Goal: Information Seeking & Learning: Find specific fact

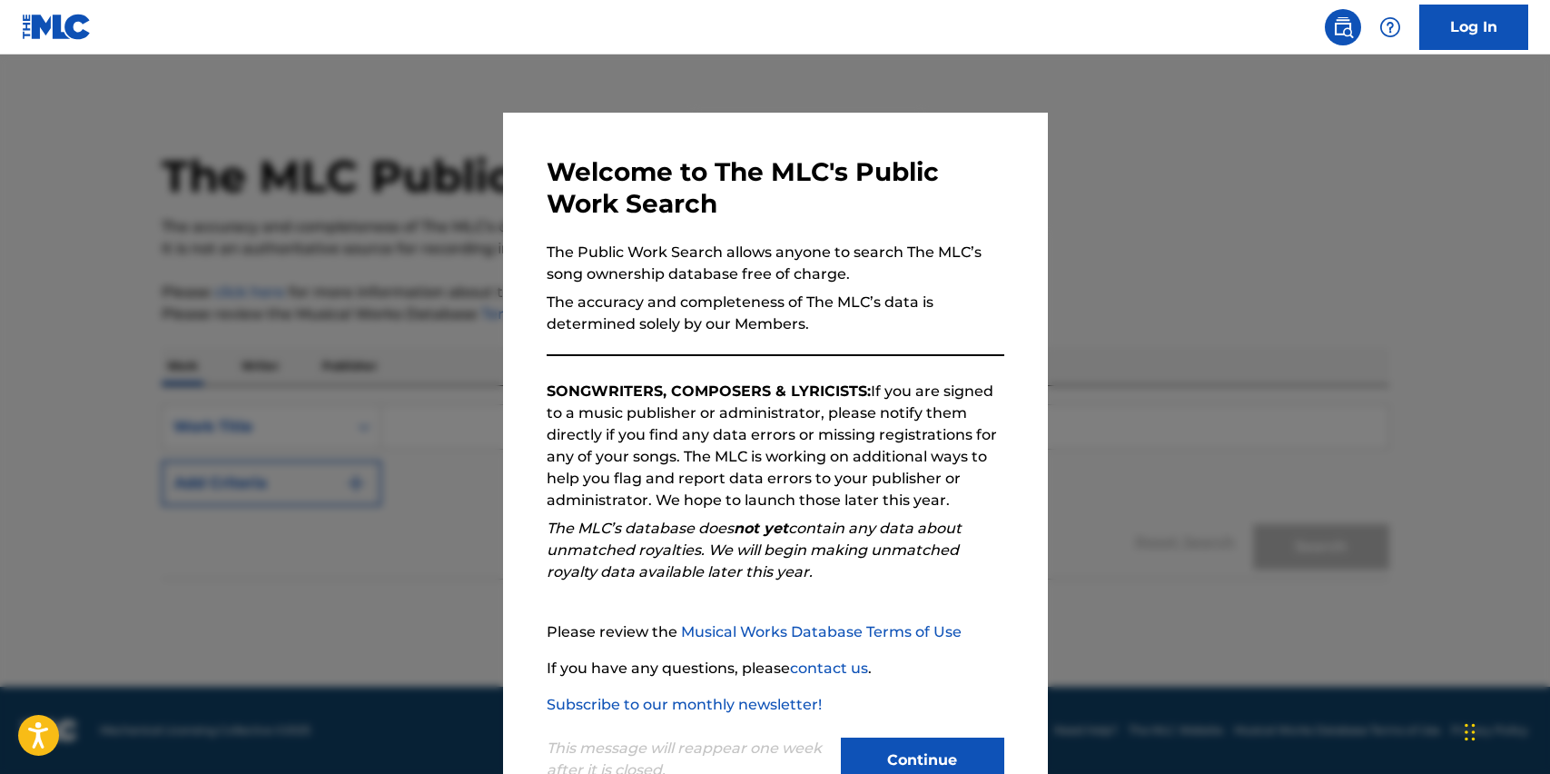
click at [945, 771] on button "Continue" at bounding box center [922, 759] width 163 height 45
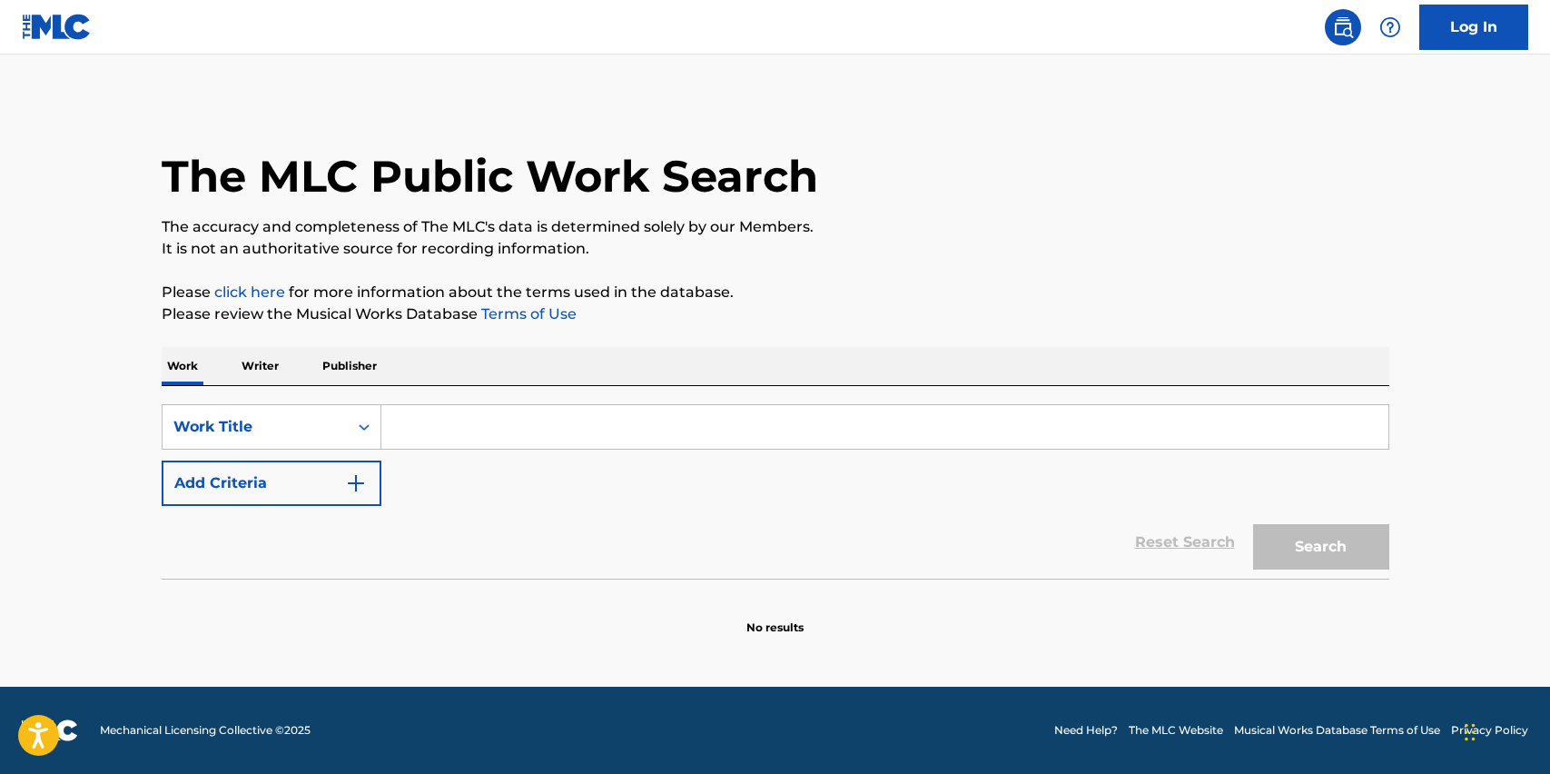
click at [428, 431] on input "Search Form" at bounding box center [884, 427] width 1007 height 44
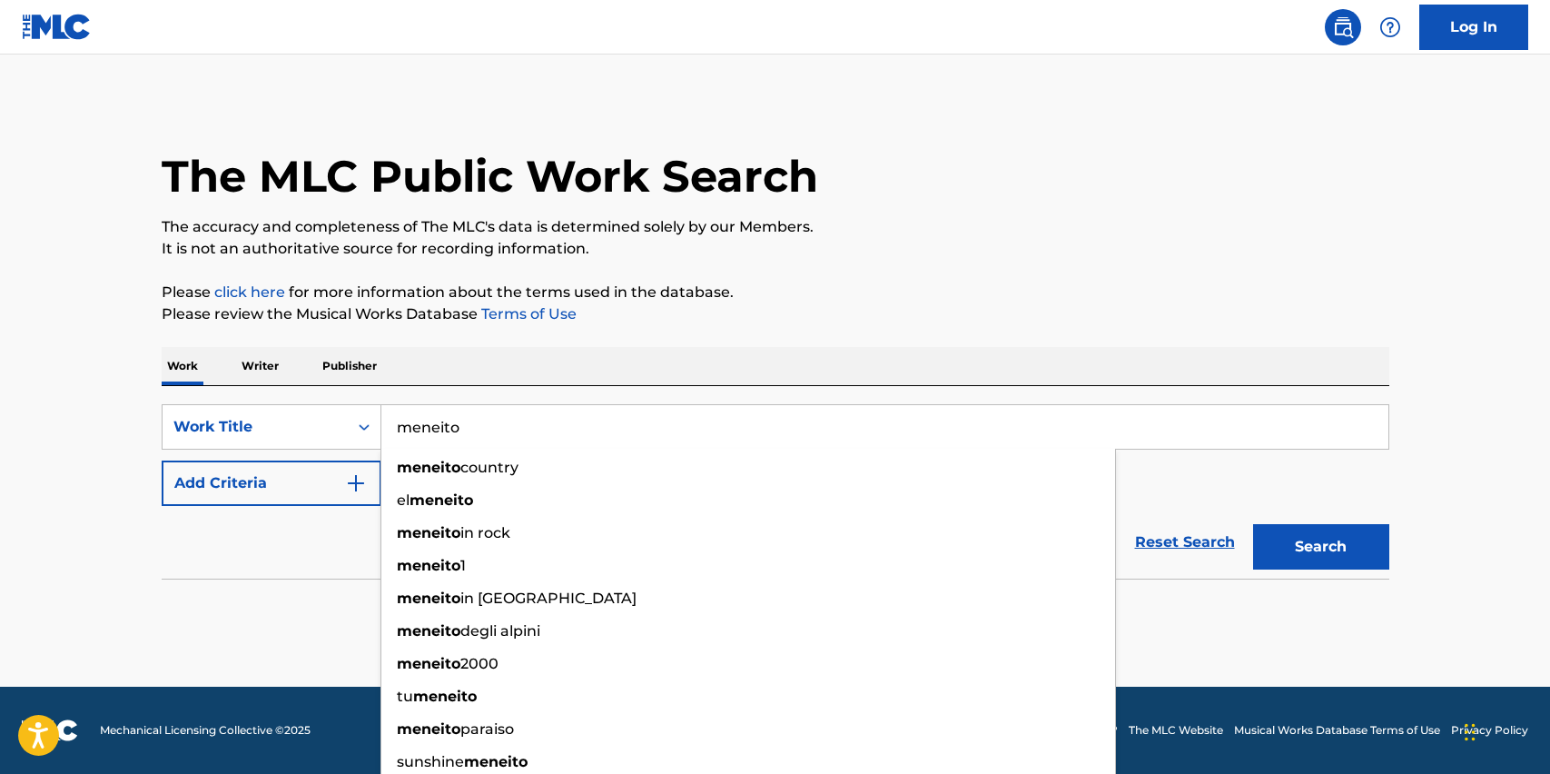
type input "meneito"
click at [1321, 547] on button "Search" at bounding box center [1321, 546] width 136 height 45
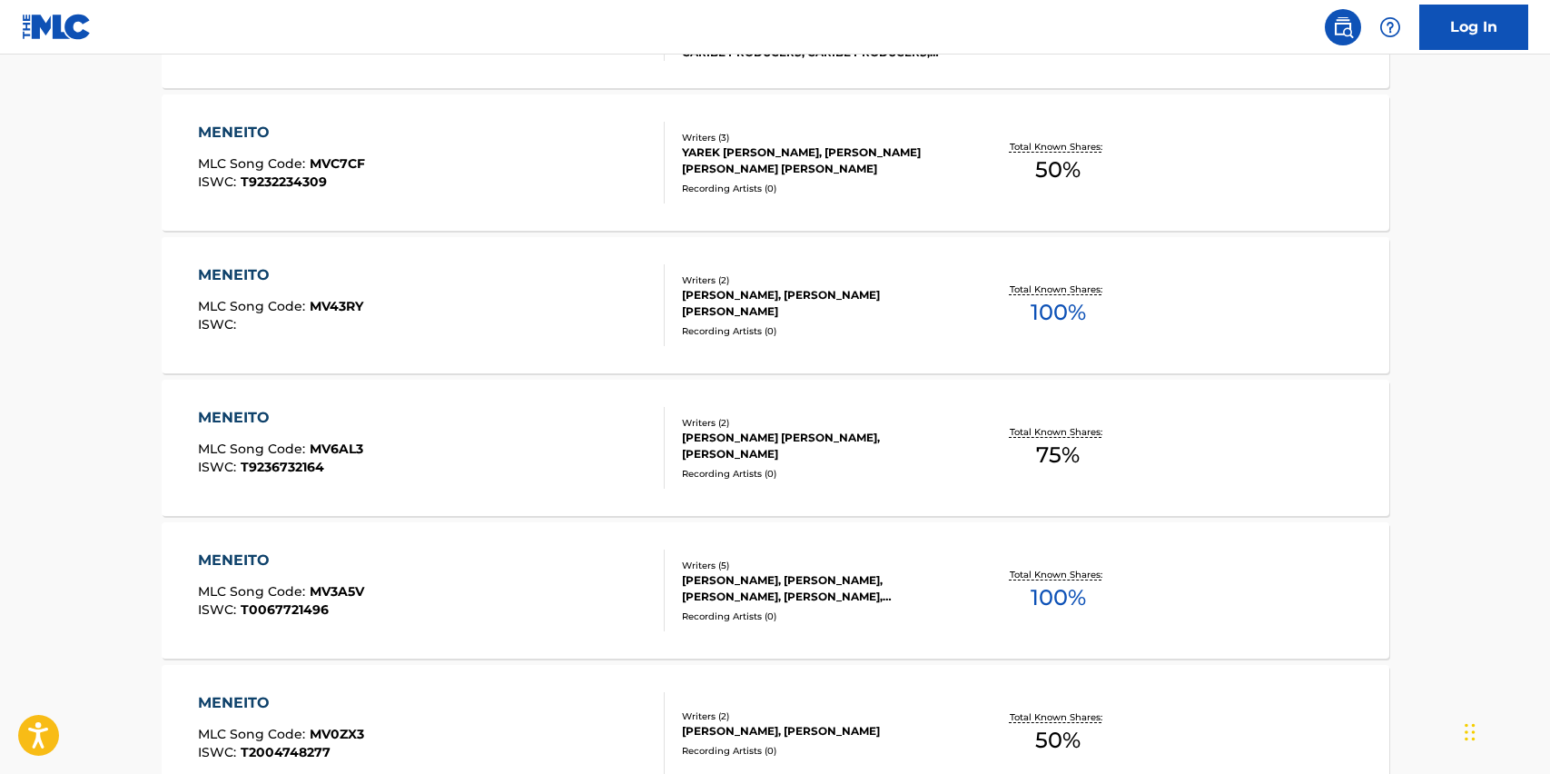
scroll to position [1367, 0]
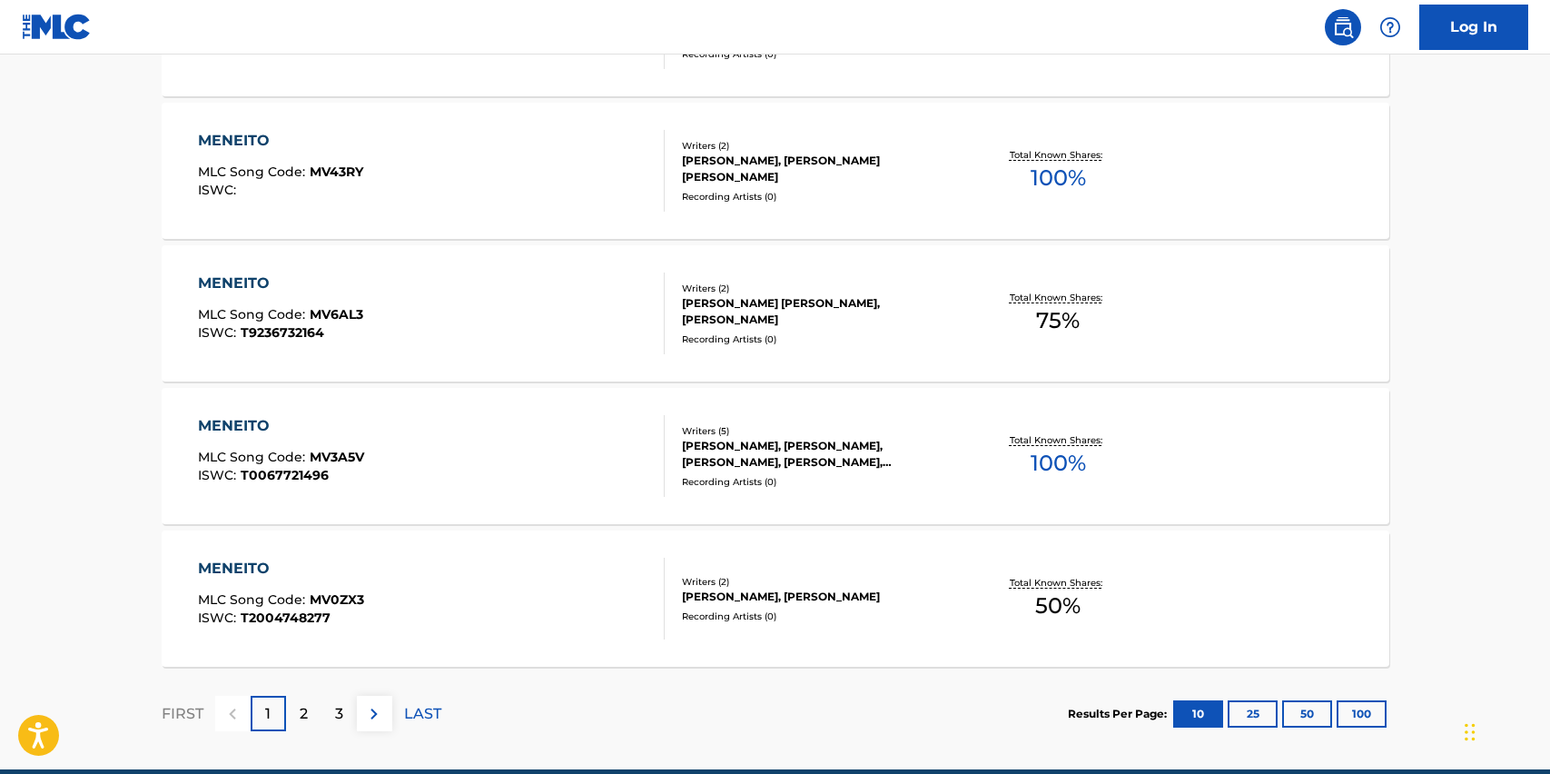
click at [1346, 717] on button "100" at bounding box center [1362, 713] width 50 height 27
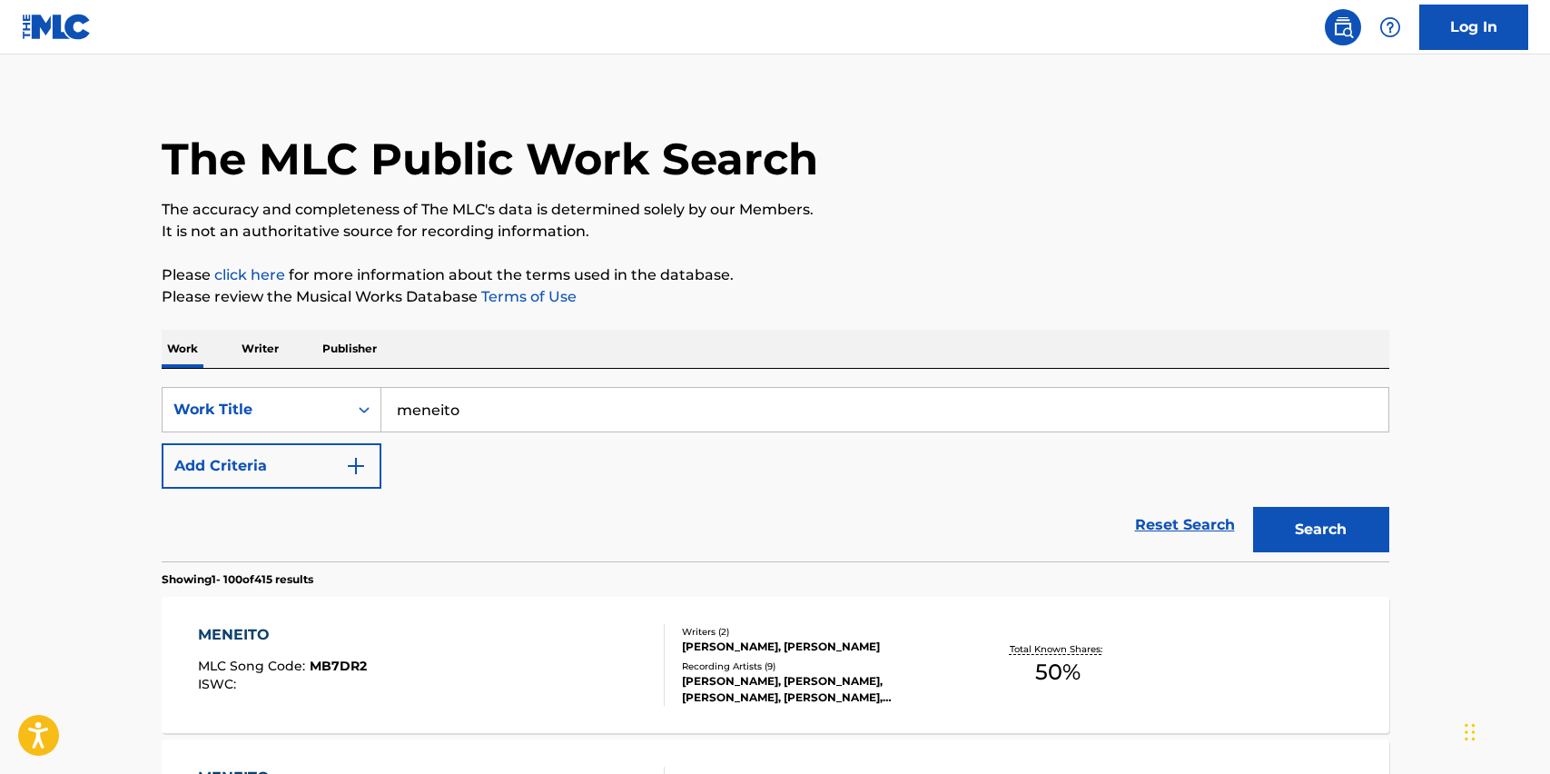
scroll to position [371, 0]
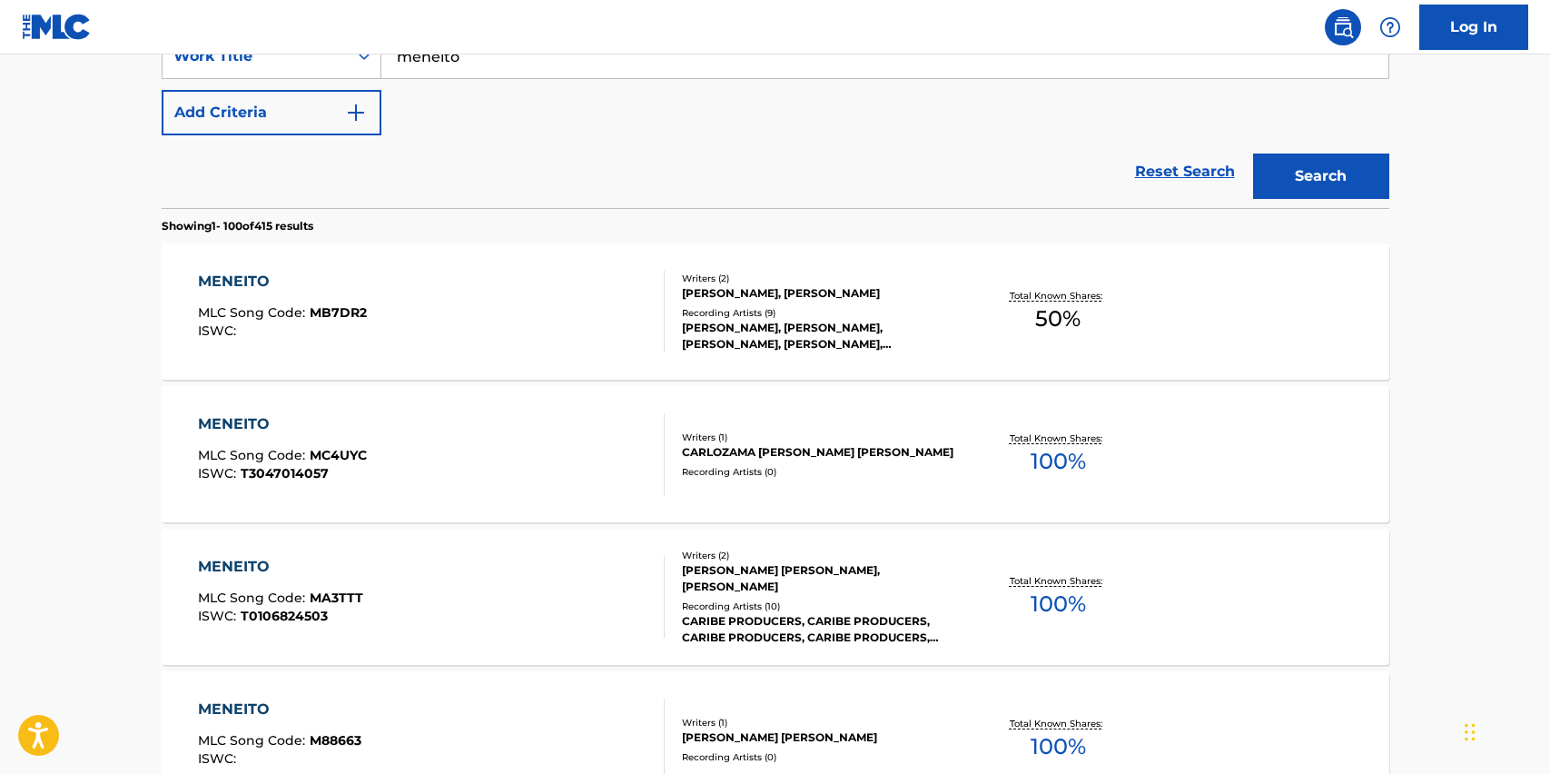
click at [244, 279] on div "MENEITO" at bounding box center [282, 282] width 169 height 22
click at [241, 421] on div "MENEITO" at bounding box center [282, 424] width 169 height 22
click at [236, 562] on div "MENEITO" at bounding box center [280, 567] width 165 height 22
click at [228, 710] on div "MENEITO" at bounding box center [279, 709] width 163 height 22
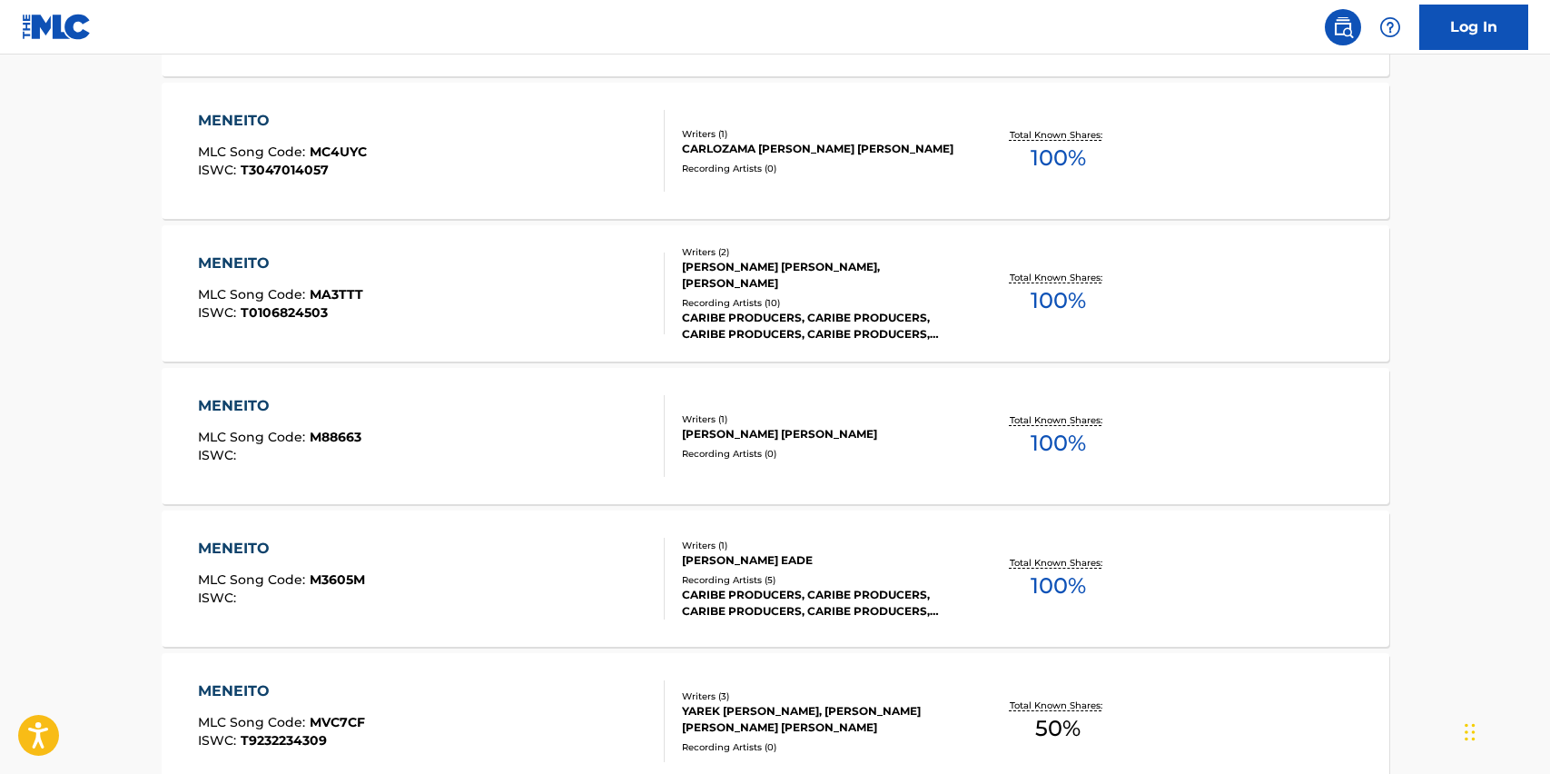
scroll to position [706, 0]
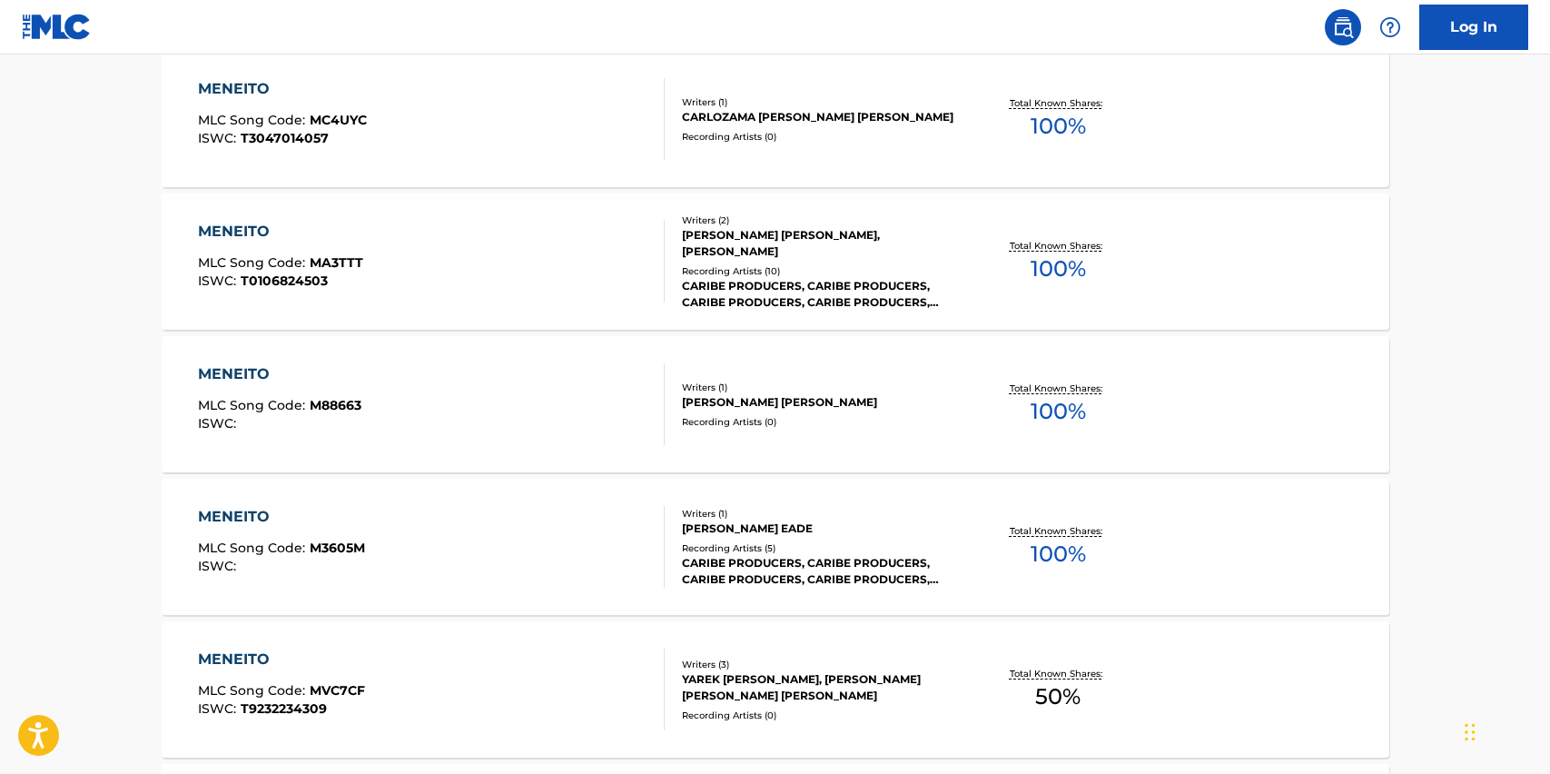
click at [250, 658] on div "MENEITO" at bounding box center [281, 659] width 167 height 22
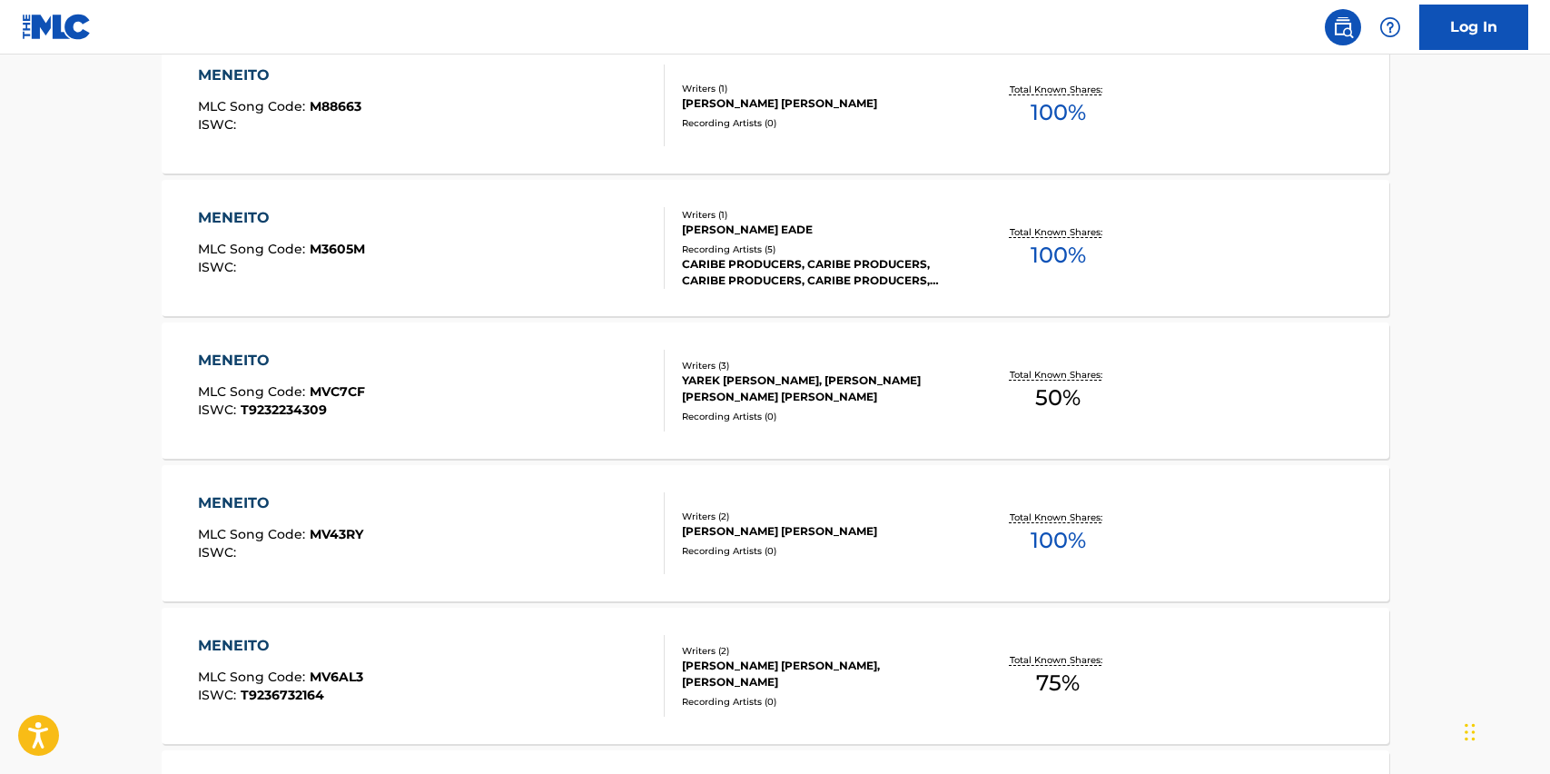
scroll to position [1041, 0]
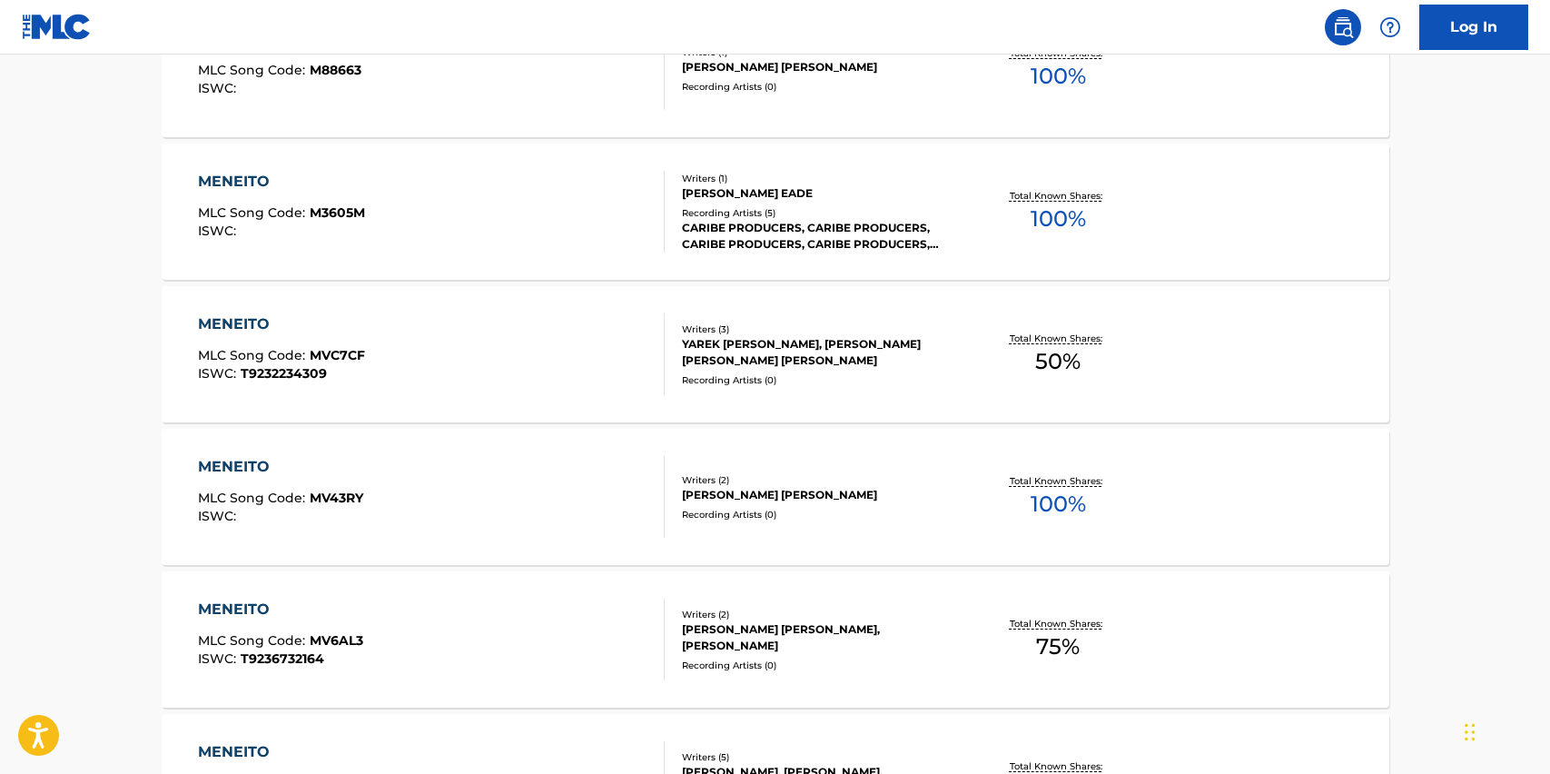
click at [250, 600] on div "MENEITO" at bounding box center [280, 610] width 165 height 22
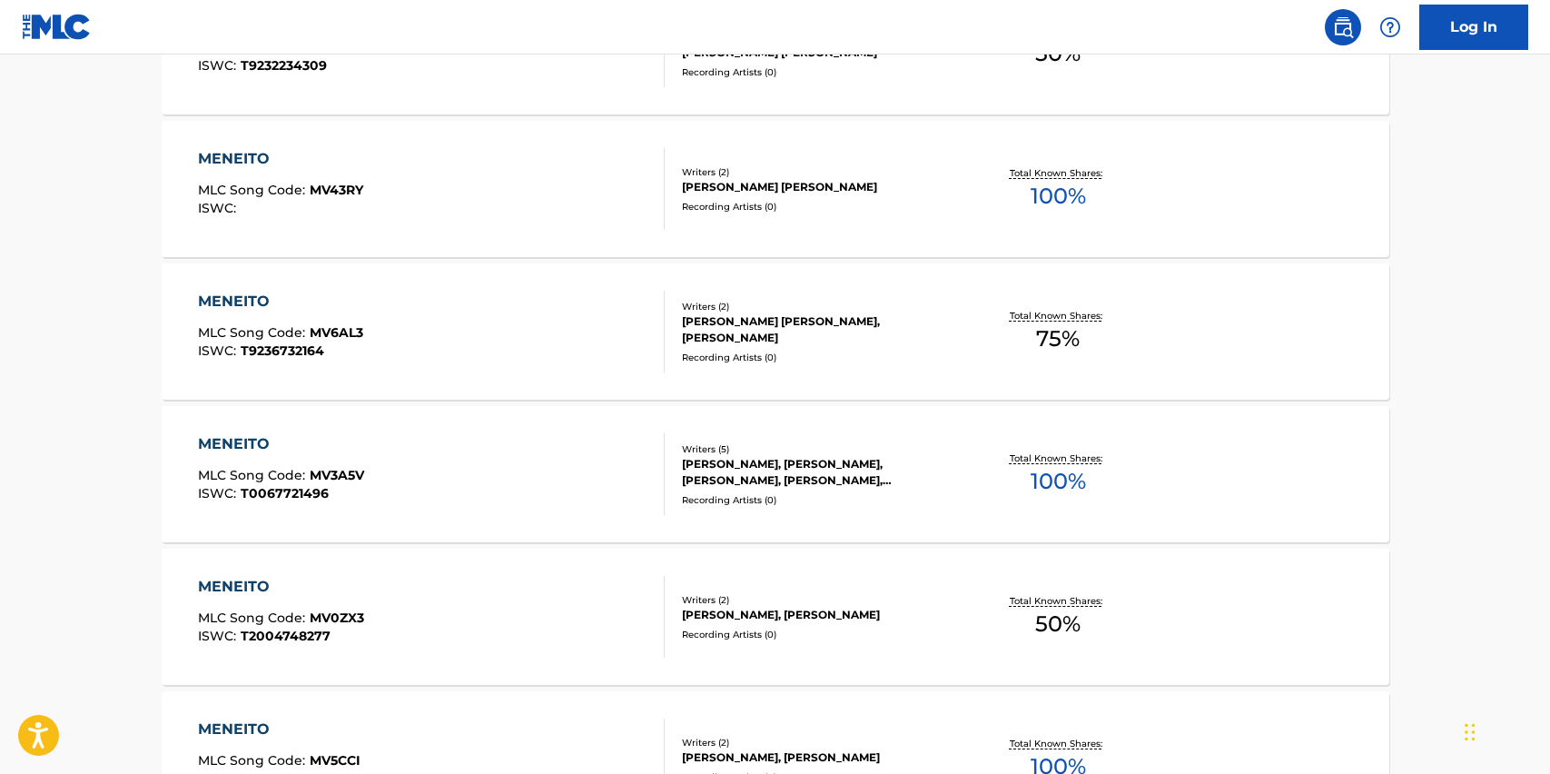
scroll to position [0, 0]
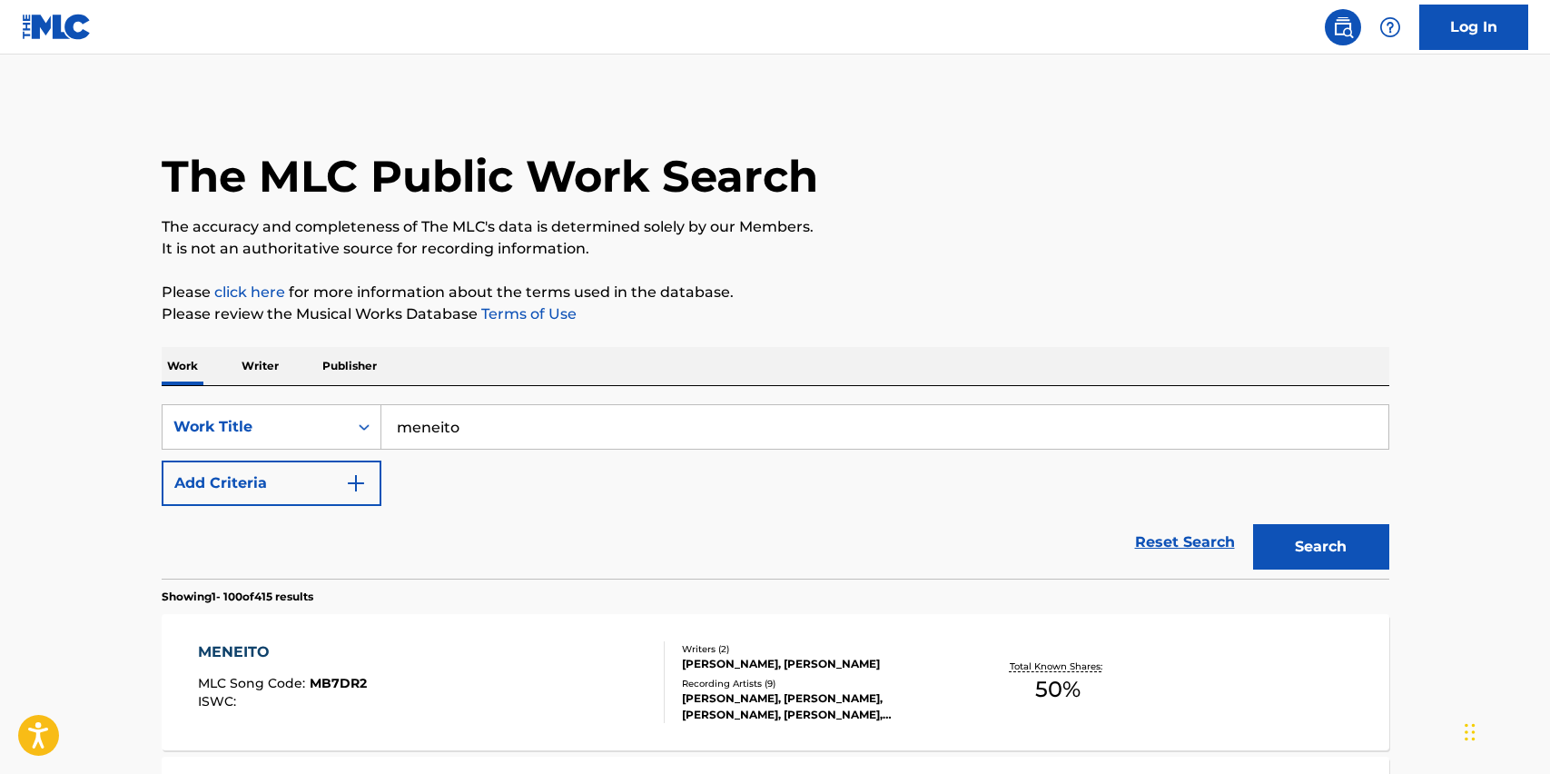
click at [266, 361] on p "Writer" at bounding box center [260, 366] width 48 height 38
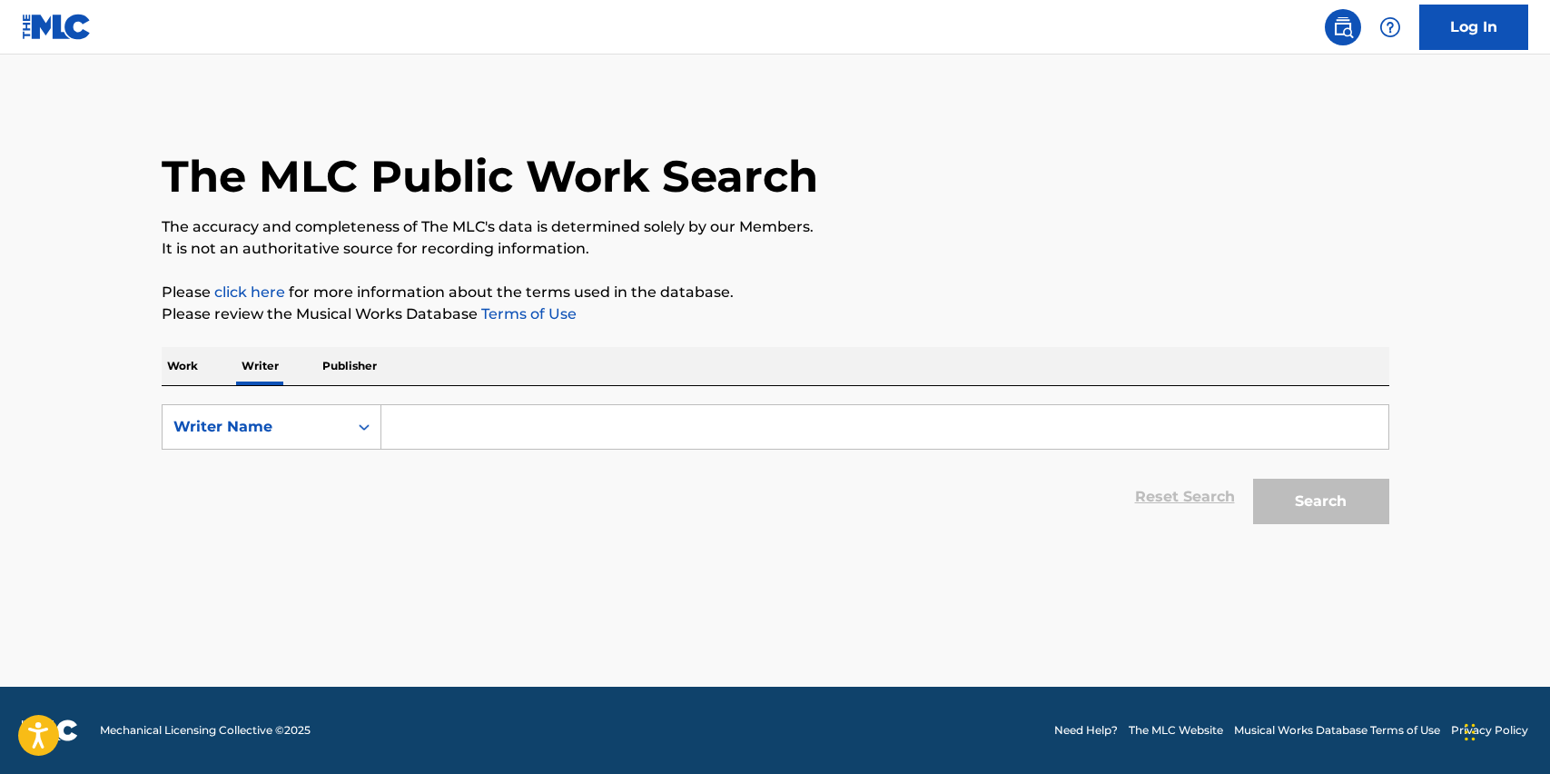
click at [448, 421] on input "Search Form" at bounding box center [884, 427] width 1007 height 44
click at [1321, 501] on button "Search" at bounding box center [1321, 501] width 136 height 45
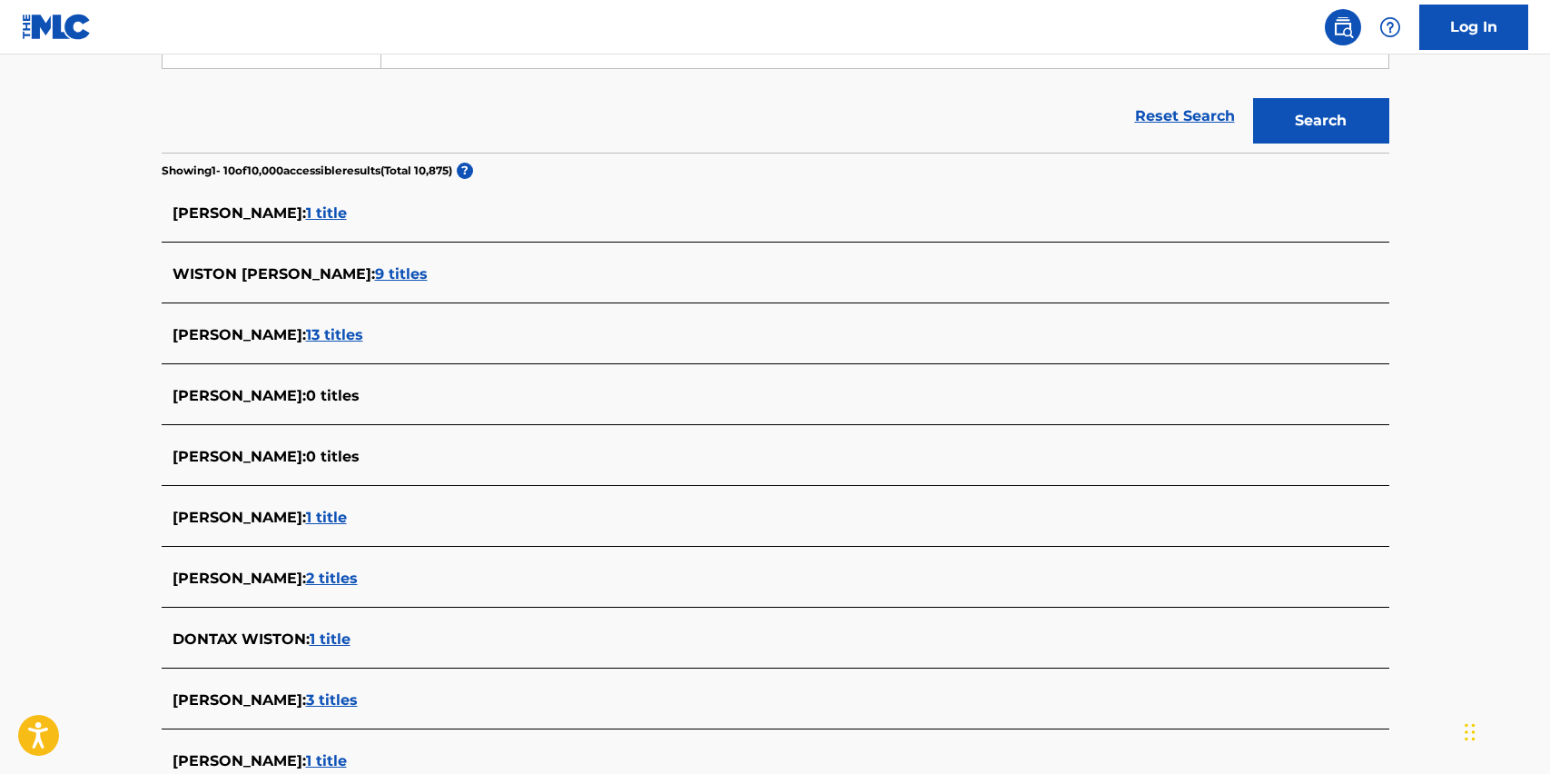
scroll to position [535, 0]
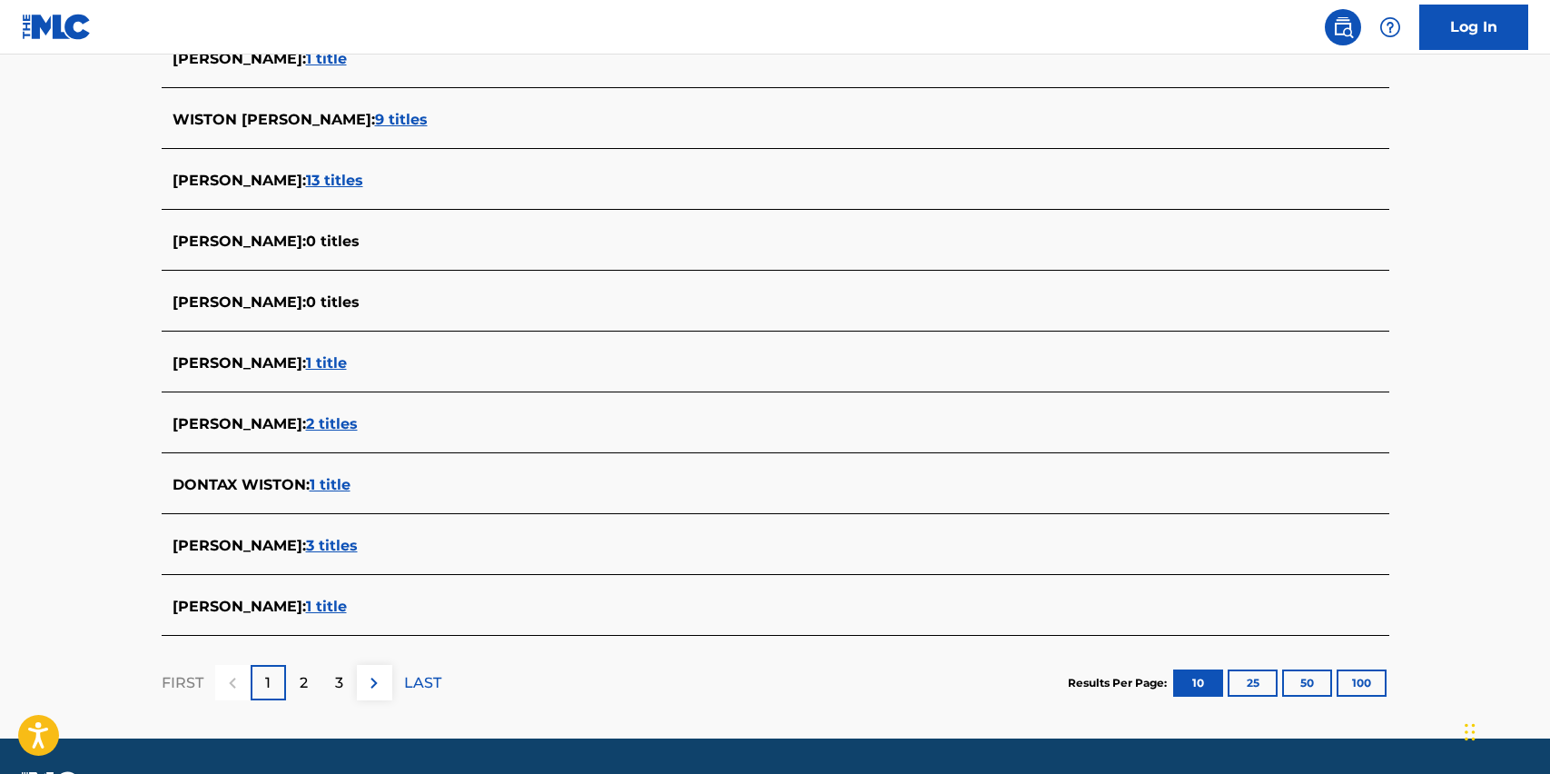
click at [308, 686] on div "2" at bounding box center [303, 682] width 35 height 35
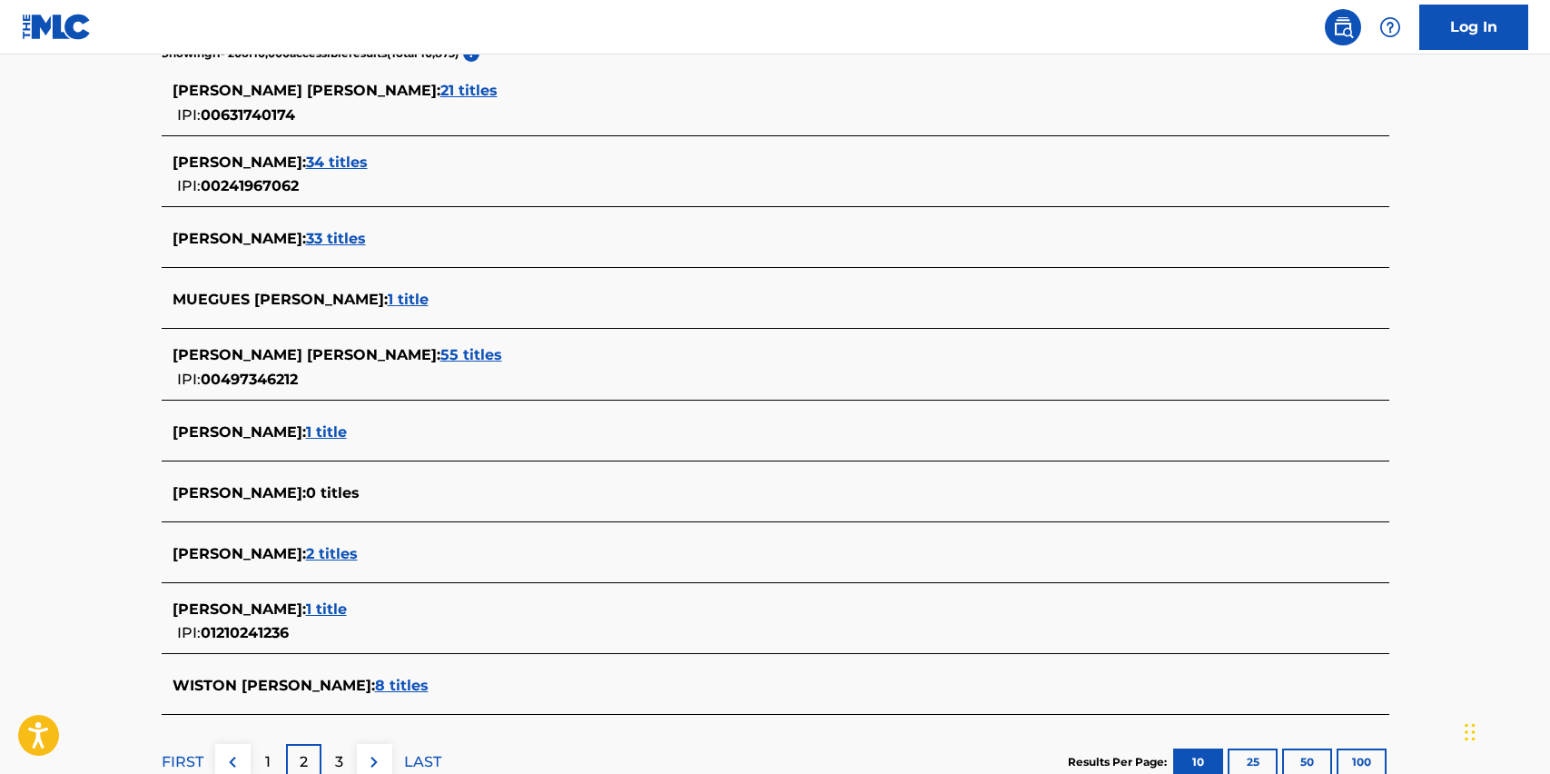
scroll to position [0, 0]
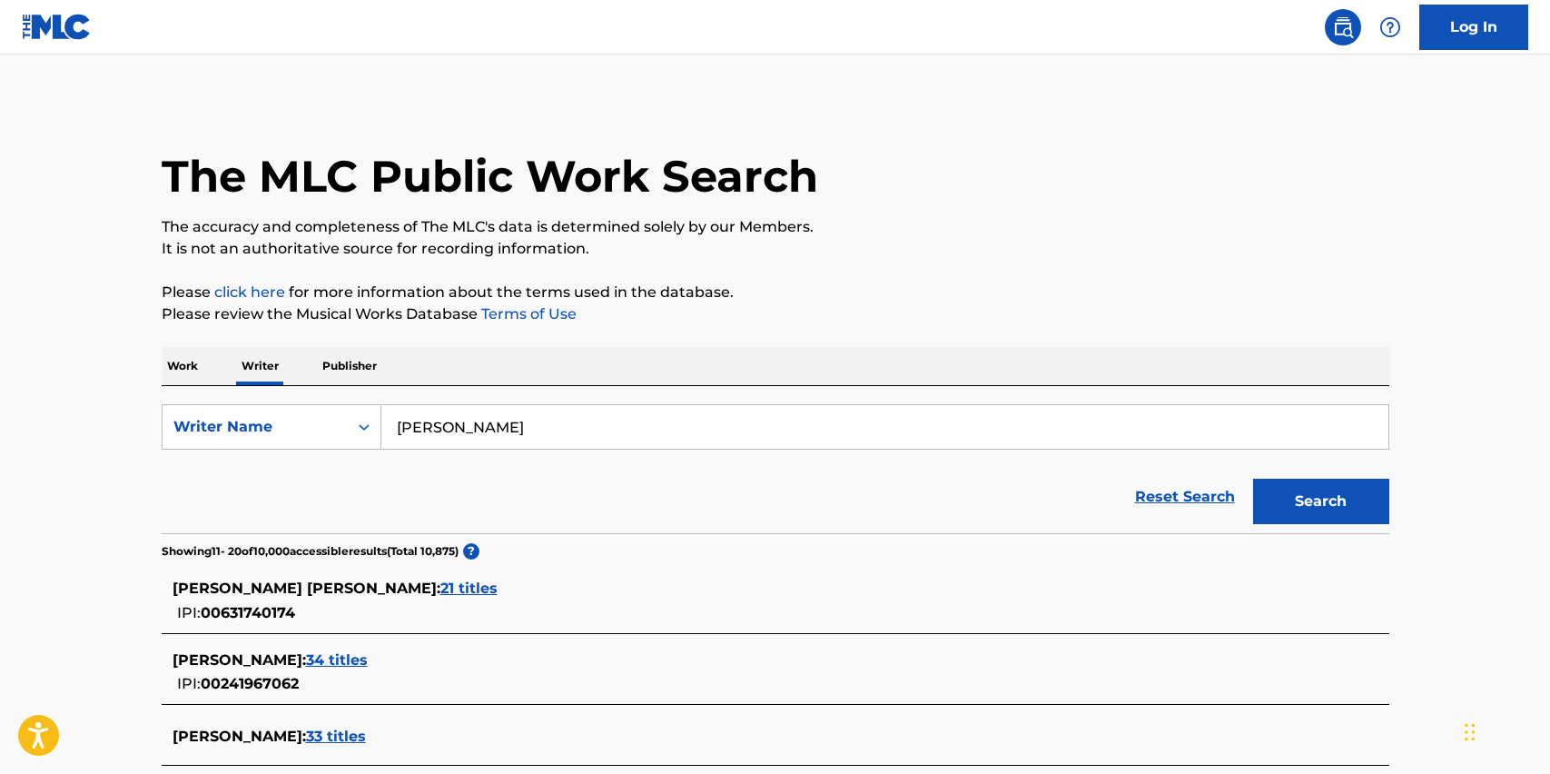
drag, startPoint x: 559, startPoint y: 408, endPoint x: 421, endPoint y: 423, distance: 138.9
click at [419, 423] on input "Wiston Brown" at bounding box center [884, 427] width 1007 height 44
drag, startPoint x: 519, startPoint y: 426, endPoint x: 269, endPoint y: 415, distance: 250.0
click at [267, 417] on div "SearchWithCriteriab6e0ce7d-e87f-4603-adfa-5b77c2f6d97f Writer Name Wiston Brown" at bounding box center [776, 426] width 1228 height 45
type input "meneaito"
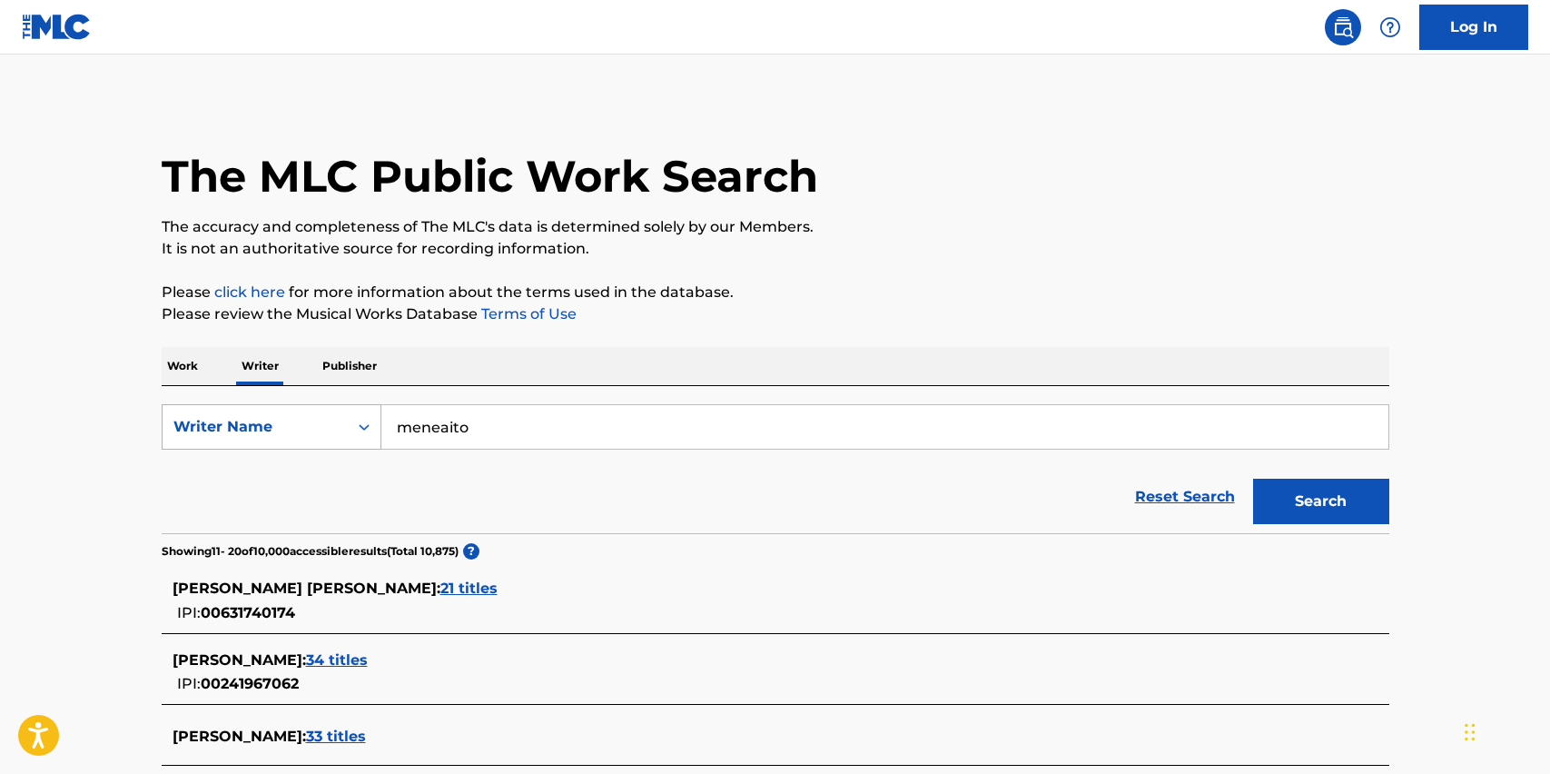
click at [1321, 501] on button "Search" at bounding box center [1321, 501] width 136 height 45
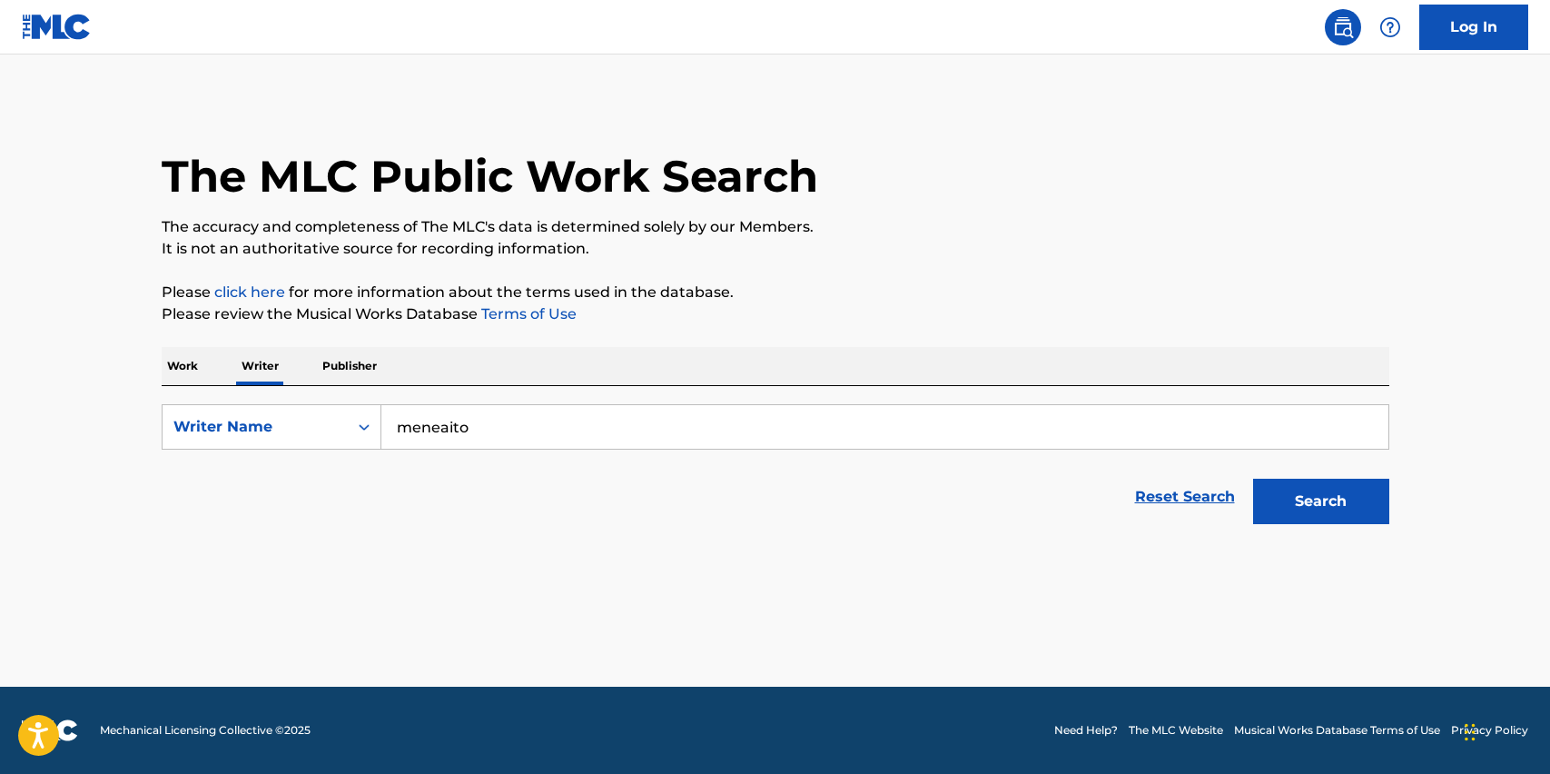
click at [1212, 501] on link "Reset Search" at bounding box center [1185, 497] width 118 height 40
click at [351, 364] on p "Publisher" at bounding box center [349, 366] width 65 height 38
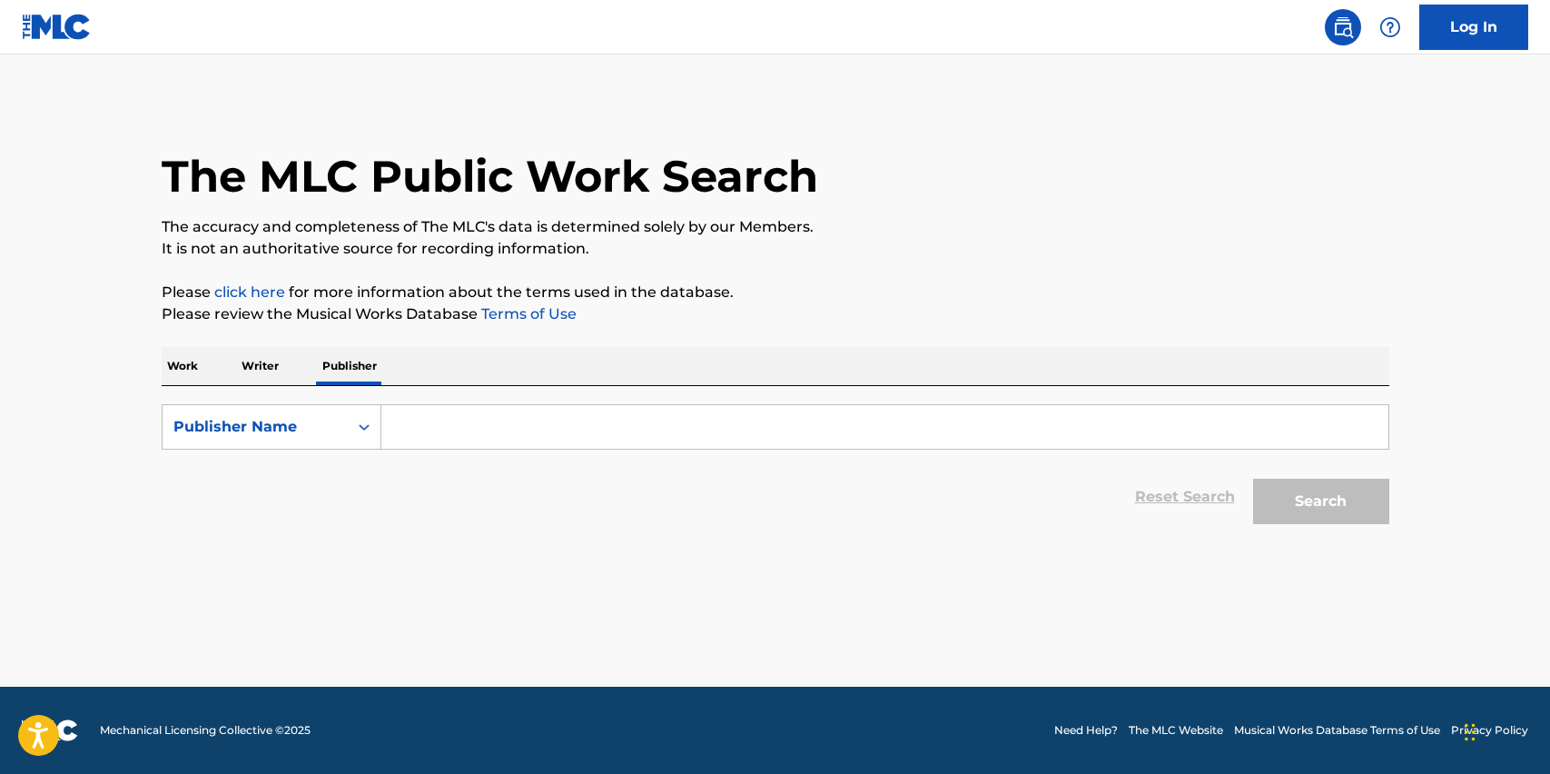
click at [164, 366] on p "Work" at bounding box center [183, 366] width 42 height 38
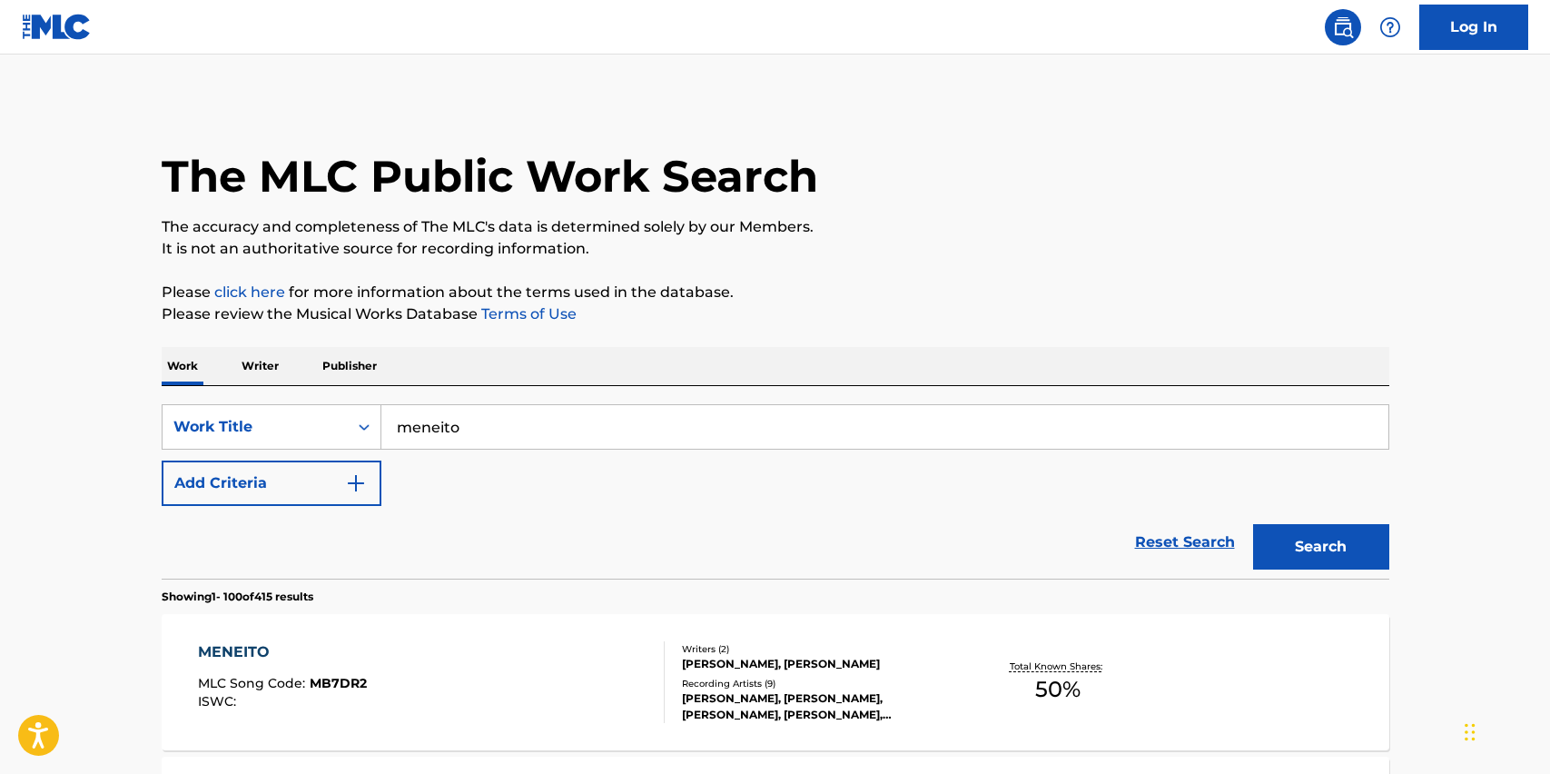
click at [508, 420] on input "meneito" at bounding box center [884, 427] width 1007 height 44
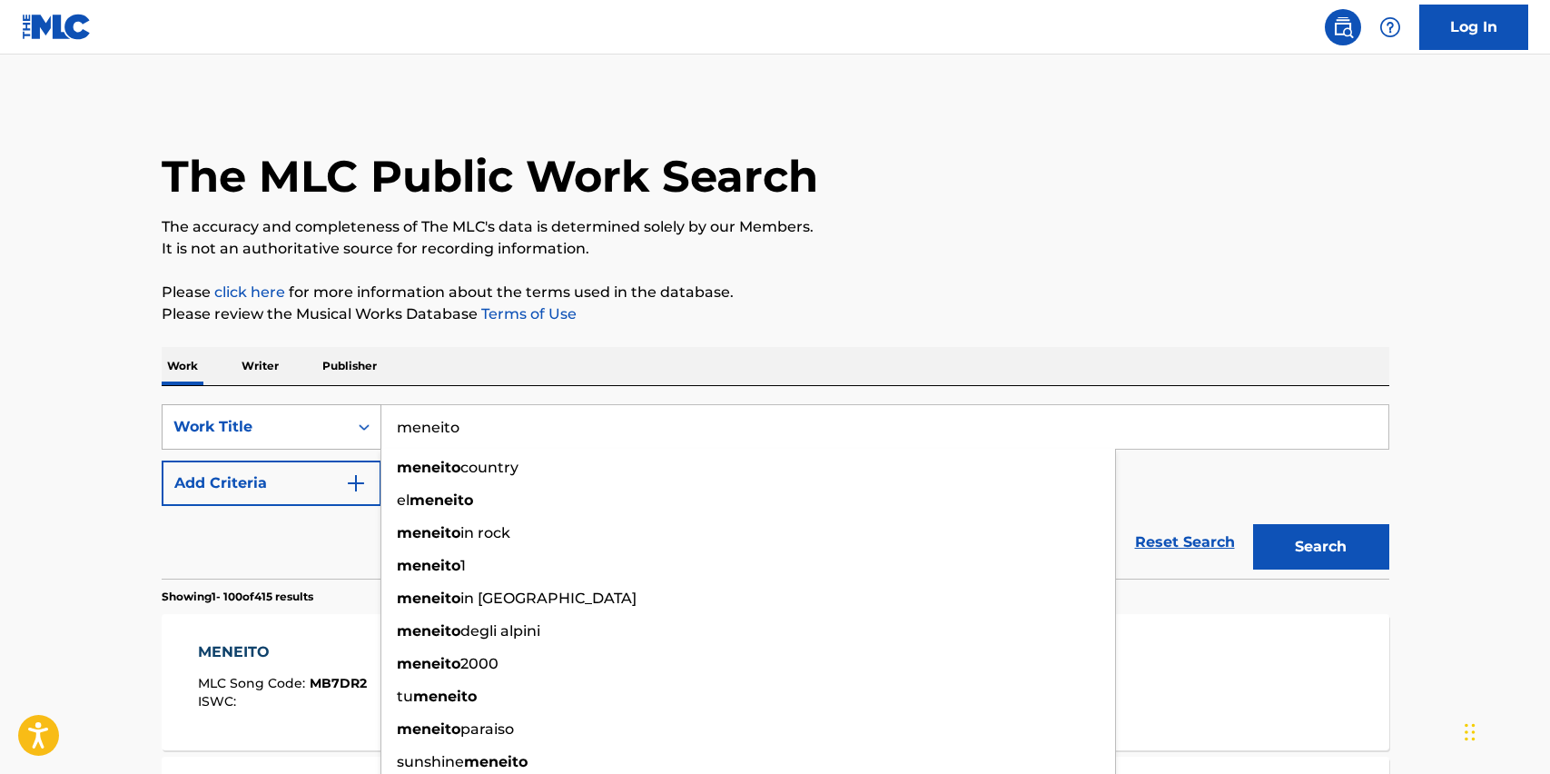
drag, startPoint x: 523, startPoint y: 422, endPoint x: 292, endPoint y: 412, distance: 230.9
click at [292, 412] on div "SearchWithCriteriaccf1ff20-751b-40ae-a124-1951e401882e Work Title meneito menei…" at bounding box center [776, 426] width 1228 height 45
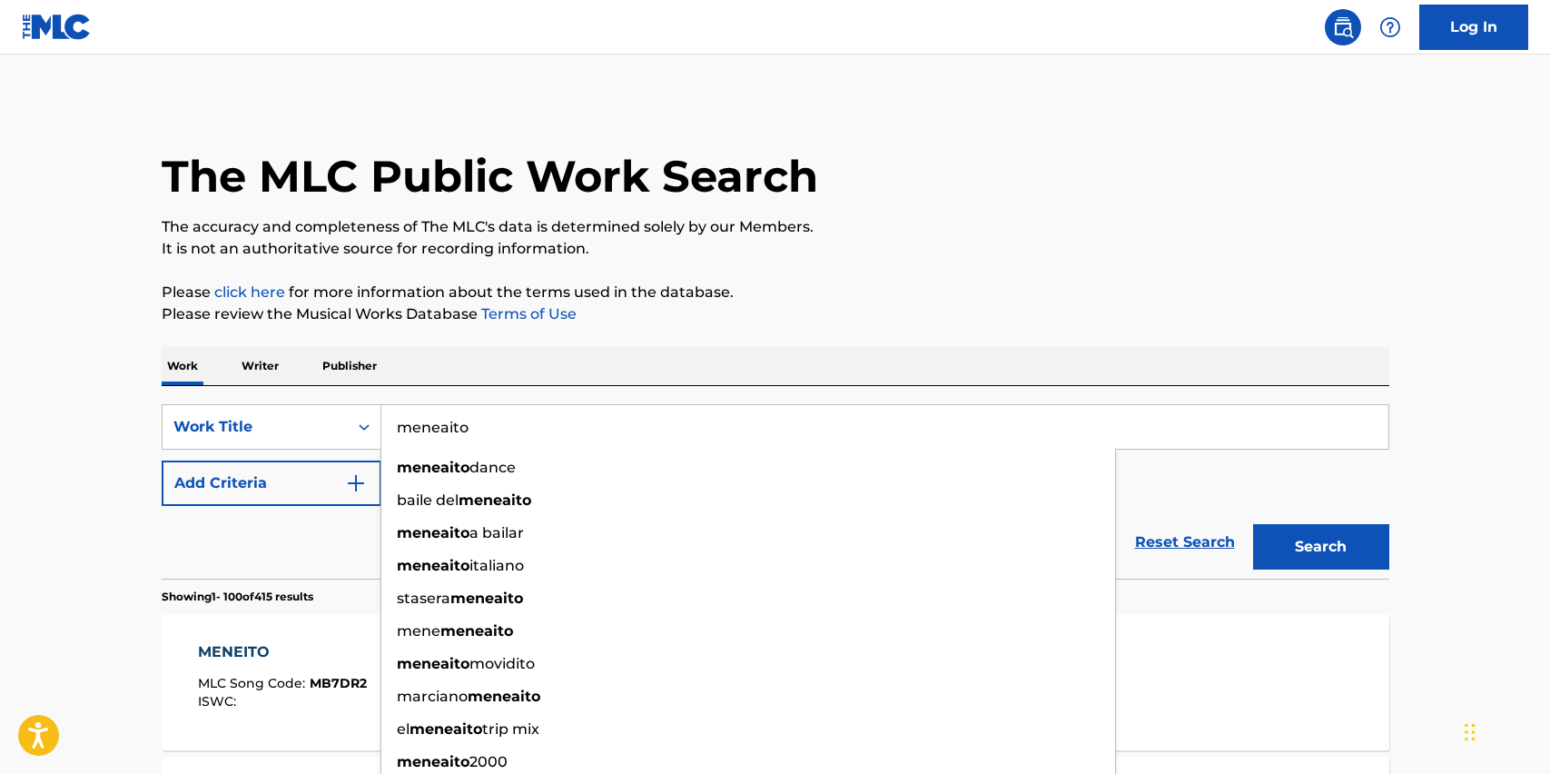
type input "meneaito"
click at [1321, 547] on button "Search" at bounding box center [1321, 546] width 136 height 45
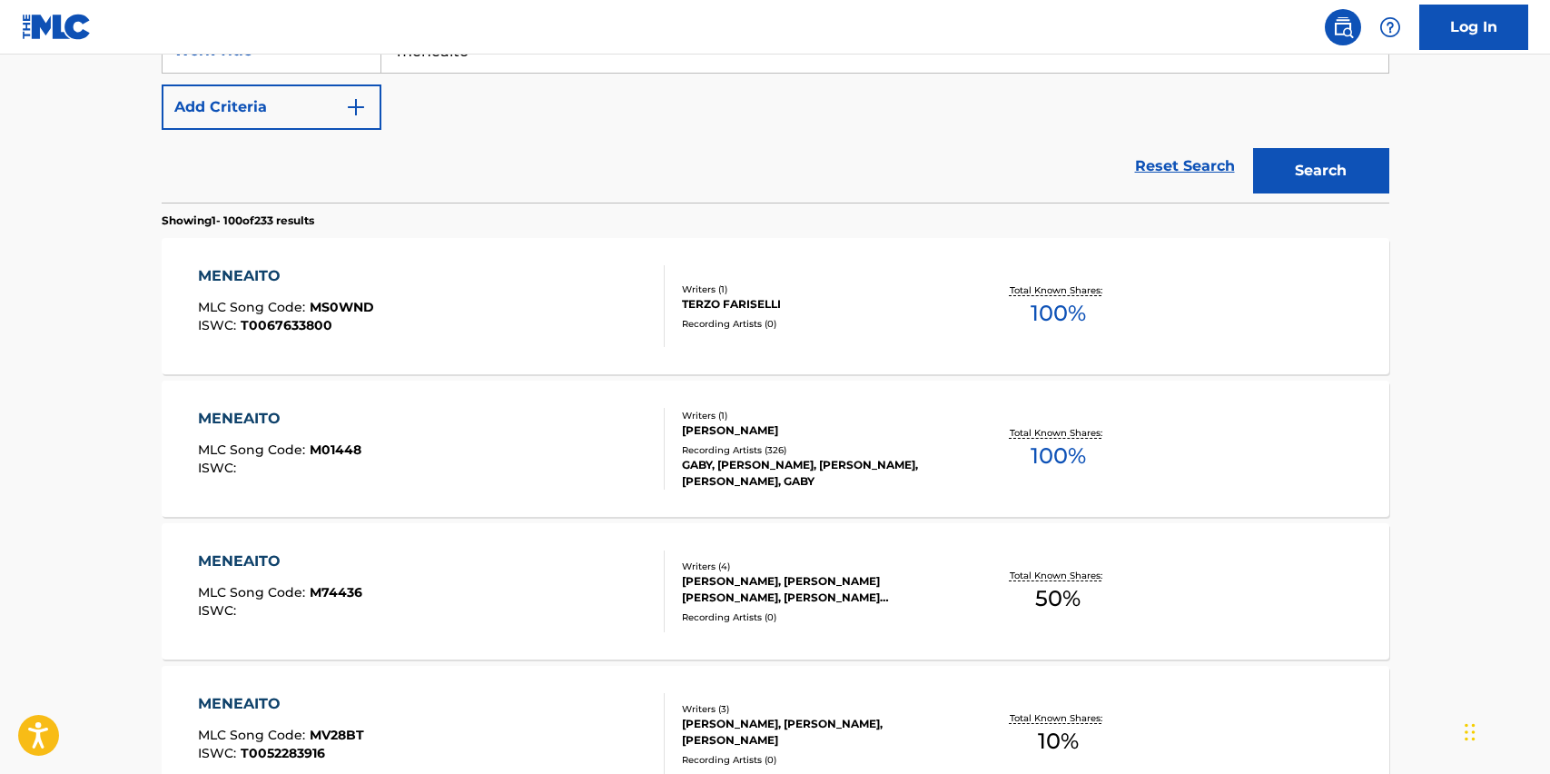
scroll to position [534, 0]
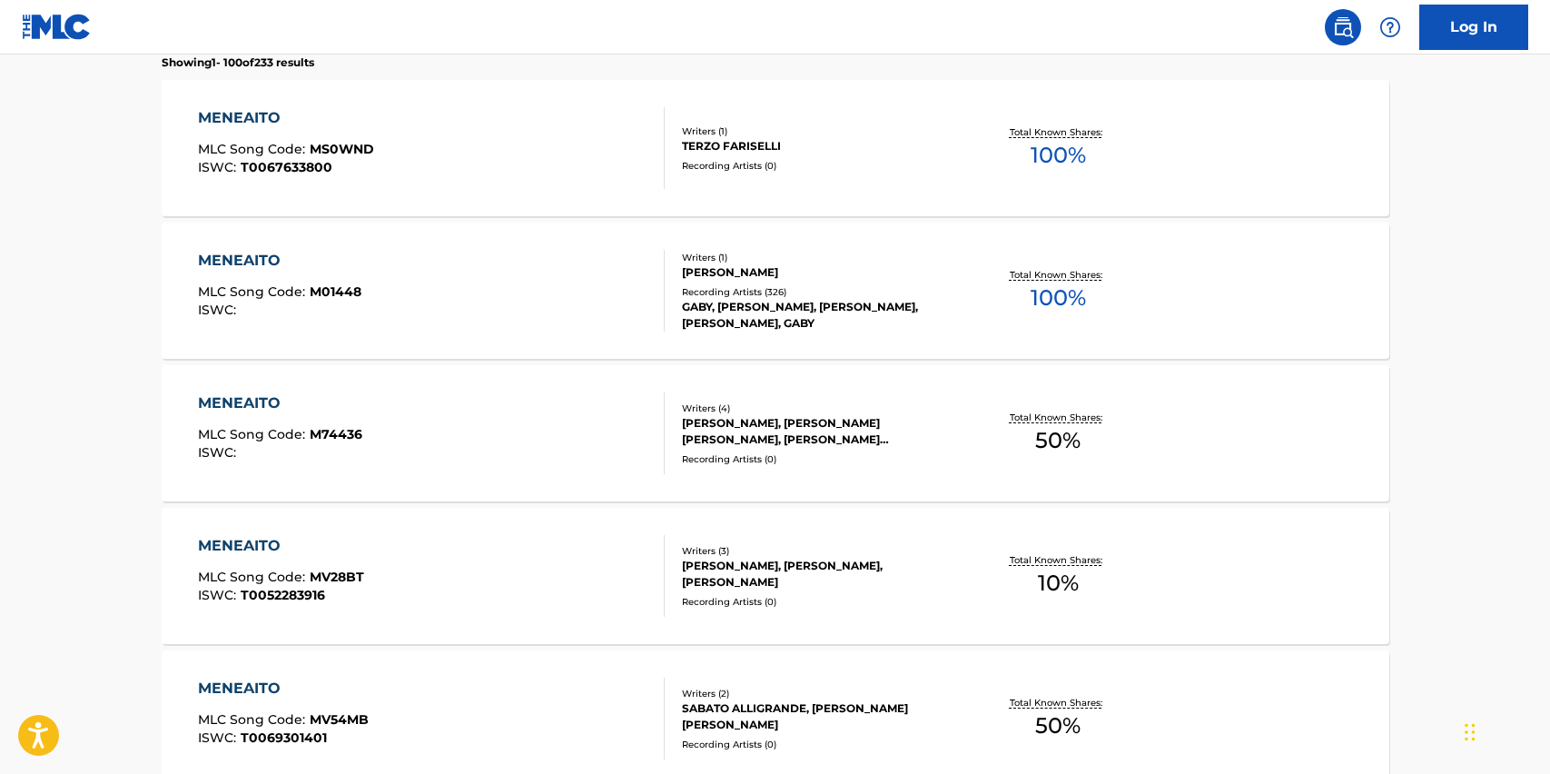
click at [229, 259] on div "MENEAITO" at bounding box center [279, 261] width 163 height 22
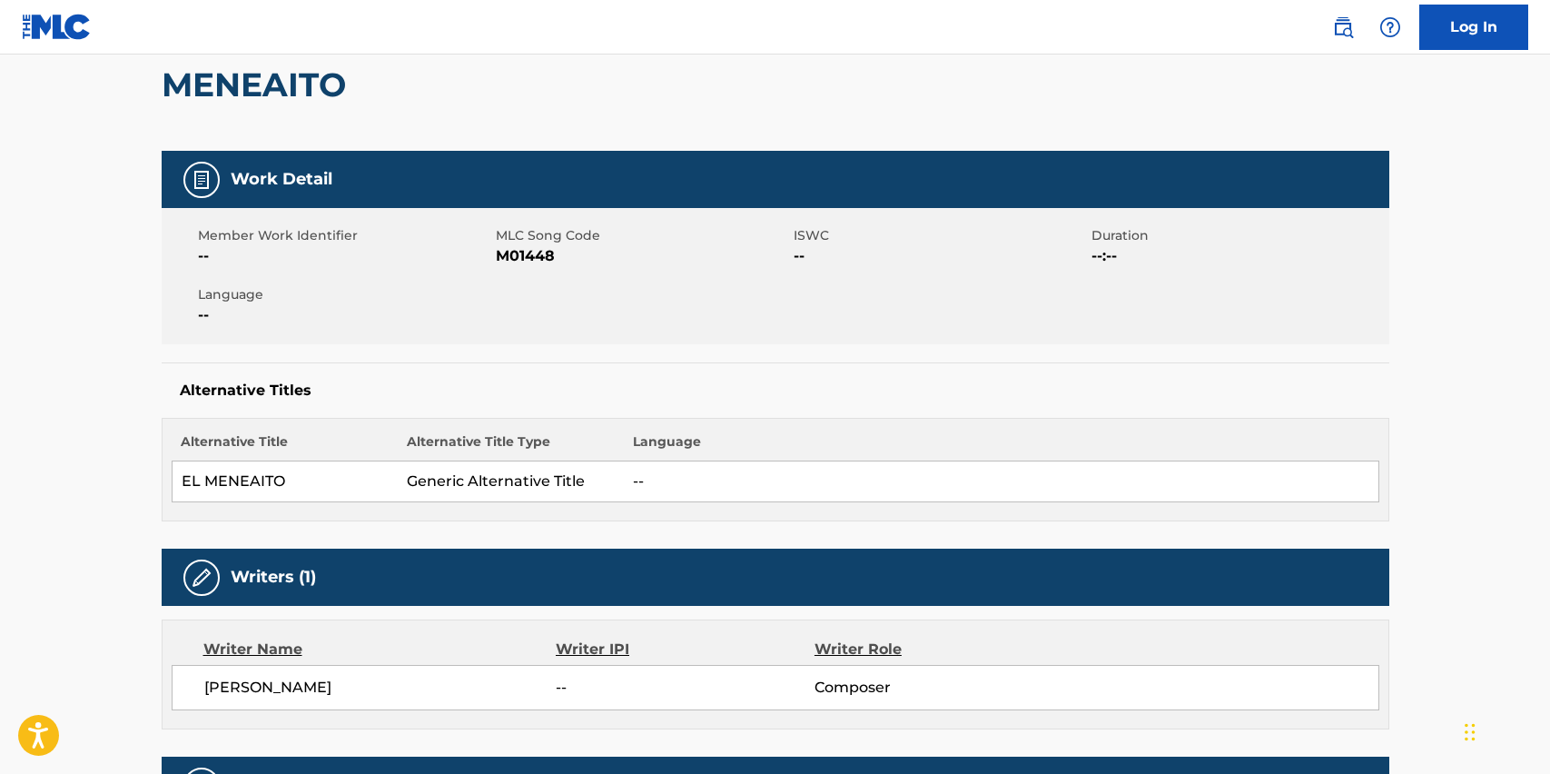
scroll to position [516, 0]
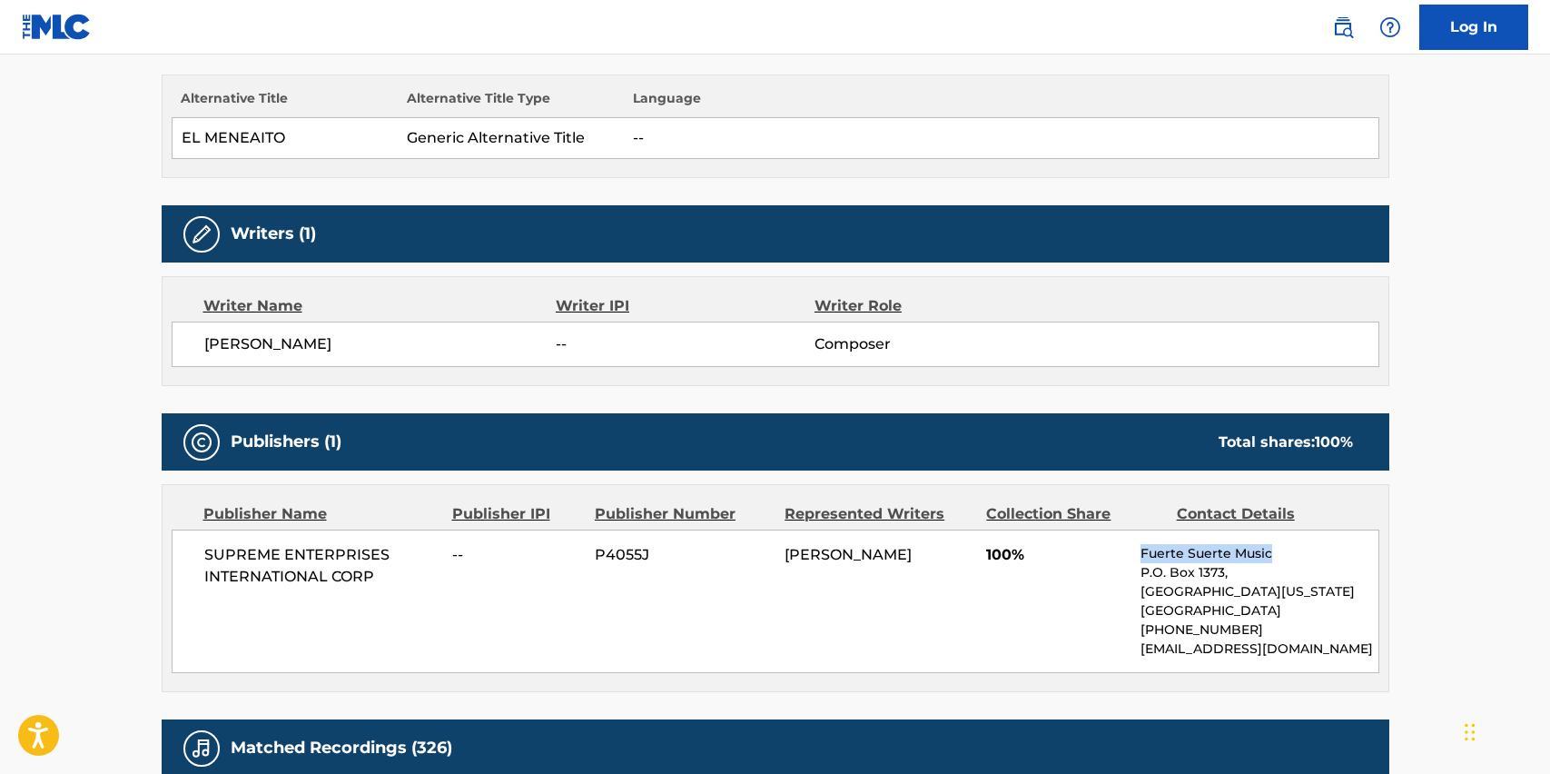
drag, startPoint x: 1140, startPoint y: 553, endPoint x: 1275, endPoint y: 546, distance: 135.5
click at [1275, 546] on div "SUPREME ENTERPRISES INTERNATIONAL CORP -- P4055J WINSTON BROWN 100% Fuerte Suer…" at bounding box center [776, 602] width 1208 height 144
click at [1272, 656] on p "seicorp@earthlink.net" at bounding box center [1259, 648] width 237 height 19
drag, startPoint x: 203, startPoint y: 557, endPoint x: 381, endPoint y: 572, distance: 177.8
click at [380, 574] on span "SUPREME ENTERPRISES INTERNATIONAL CORP" at bounding box center [321, 566] width 235 height 44
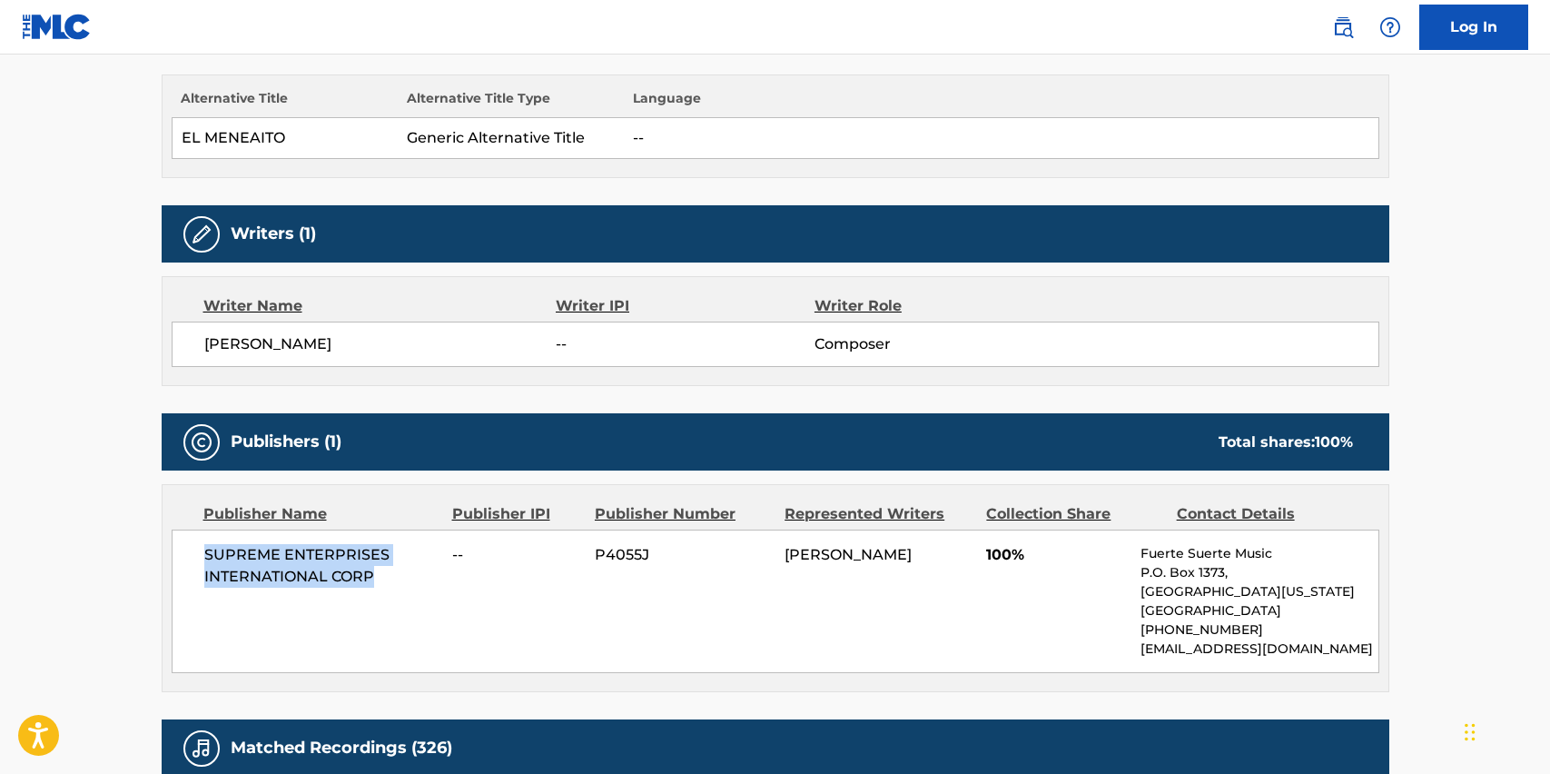
copy span "SUPREME ENTERPRISES INTERNATIONAL CORP"
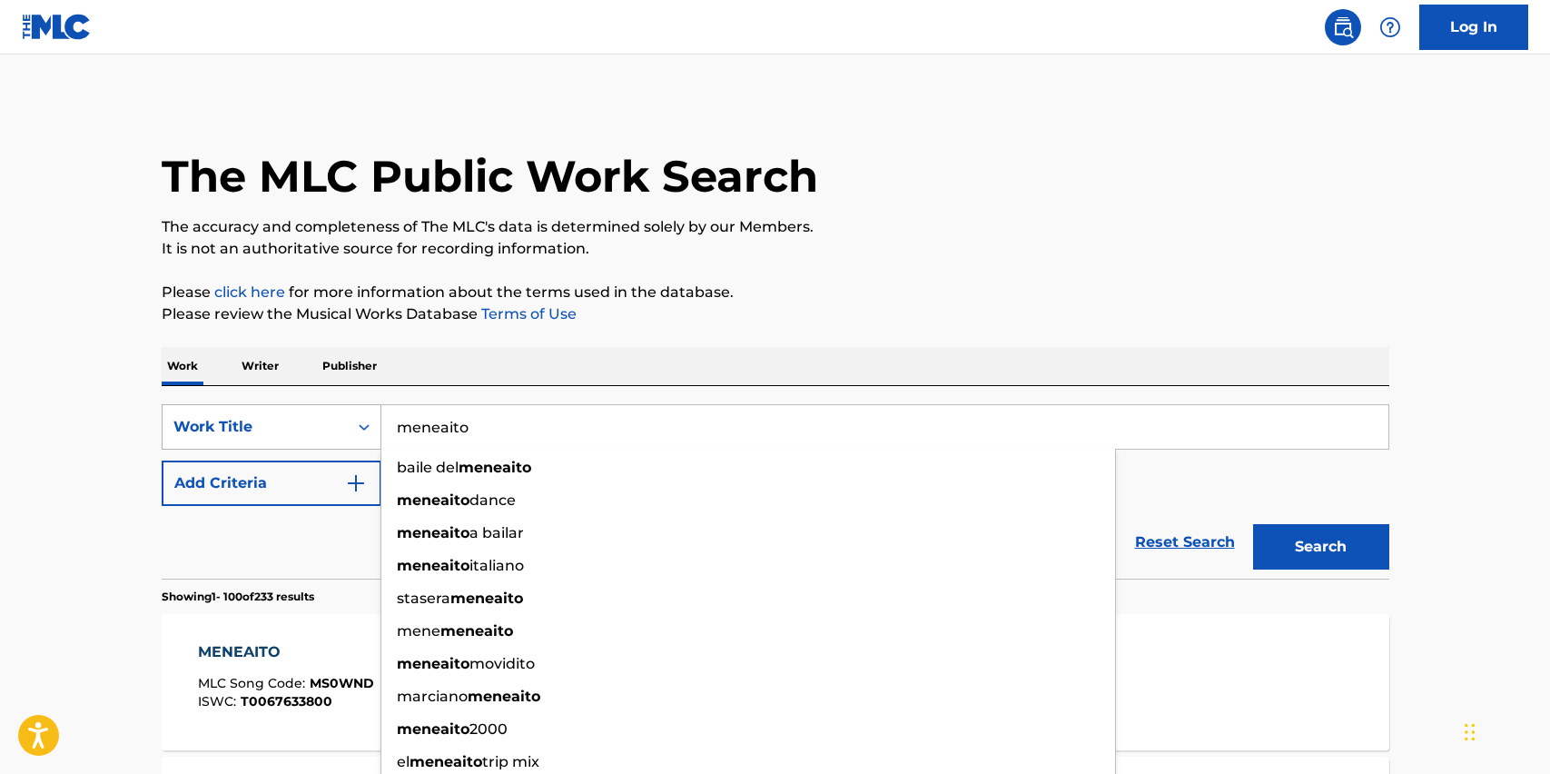
drag, startPoint x: 521, startPoint y: 427, endPoint x: 301, endPoint y: 414, distance: 221.1
click at [301, 416] on div "SearchWithCriteriaccf1ff20-751b-40ae-a124-1951e401882e Work Title meneaito bail…" at bounding box center [776, 426] width 1228 height 45
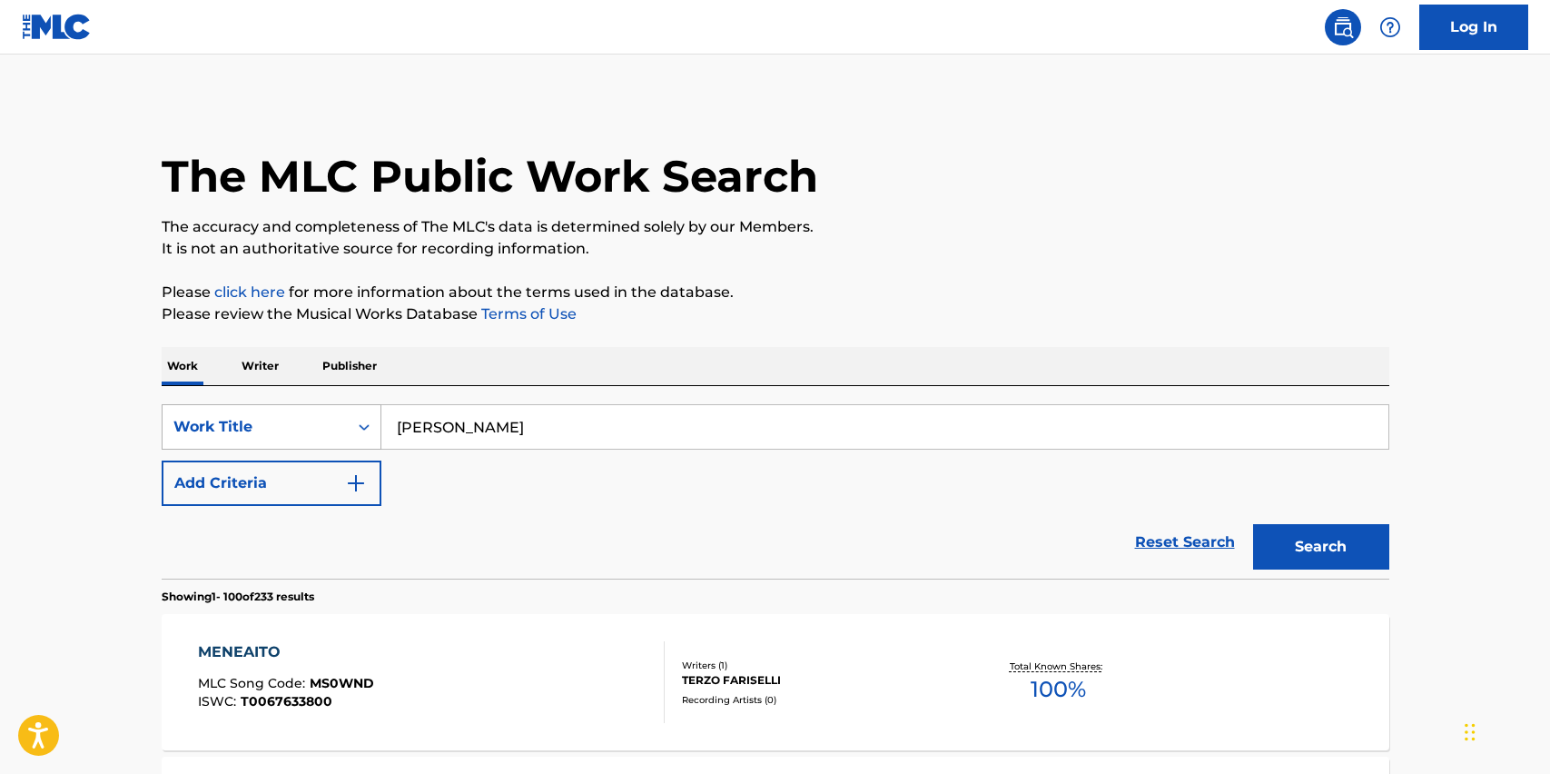
click at [1321, 547] on button "Search" at bounding box center [1321, 546] width 136 height 45
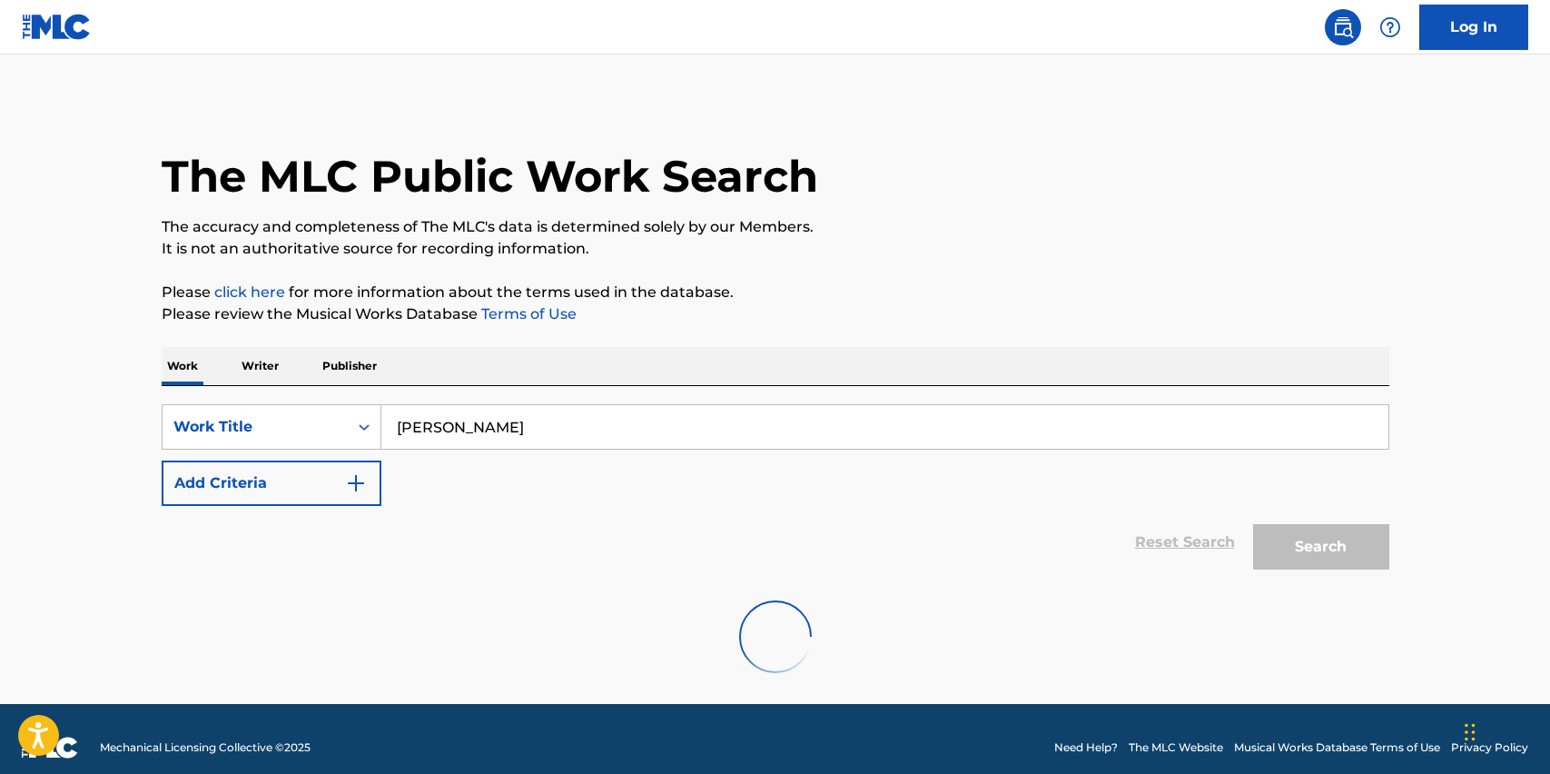
click at [502, 495] on div "SearchWithCriteriaccf1ff20-751b-40ae-a124-1951e401882e Work Title Omar osorio A…" at bounding box center [776, 455] width 1228 height 102
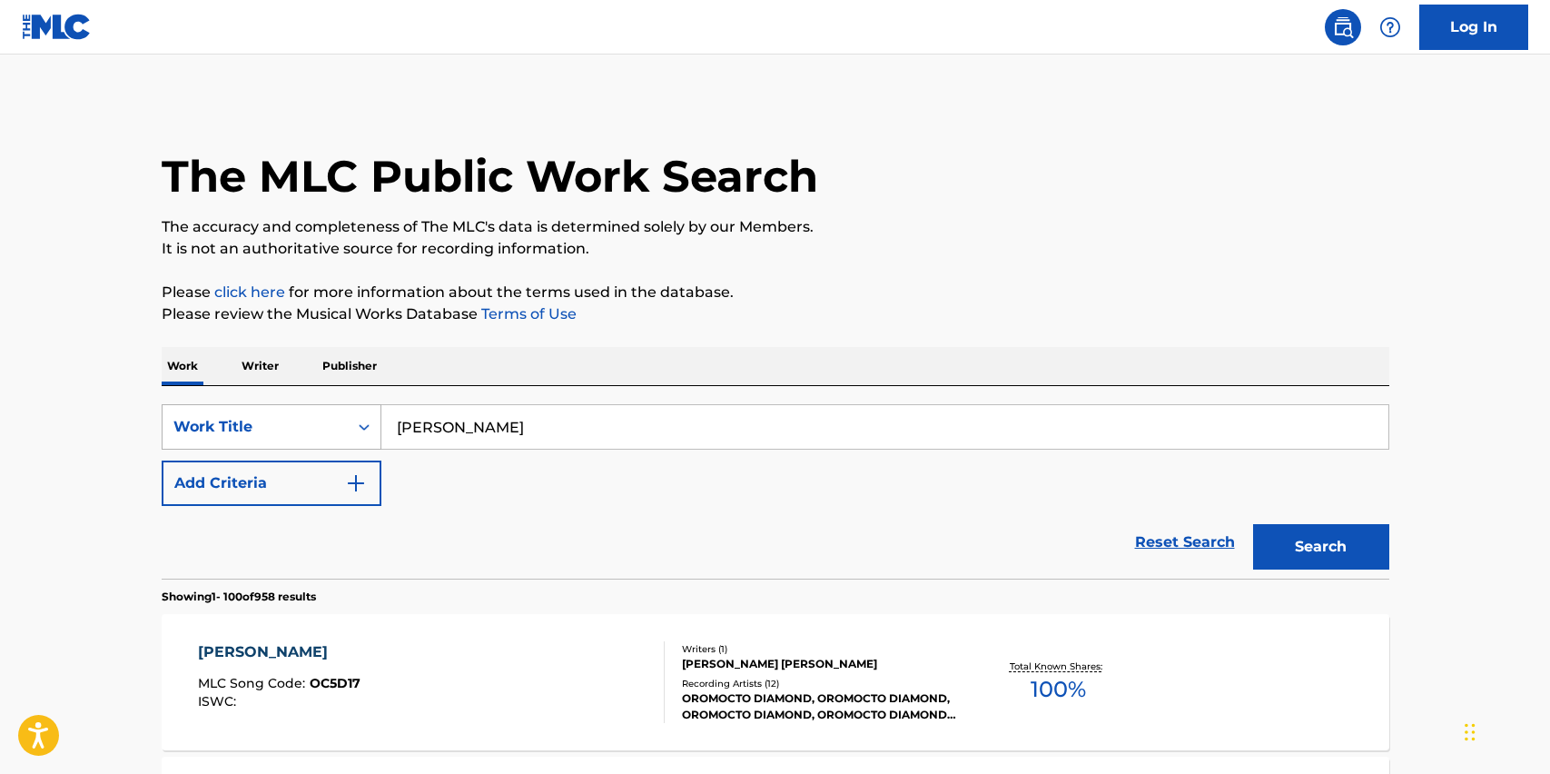
drag, startPoint x: 544, startPoint y: 414, endPoint x: 355, endPoint y: 421, distance: 189.1
click at [355, 421] on div "SearchWithCriteriaccf1ff20-751b-40ae-a124-1951e401882e Work Title Omar osorio" at bounding box center [776, 426] width 1228 height 45
click at [537, 431] on input "Omar osorio" at bounding box center [884, 427] width 1007 height 44
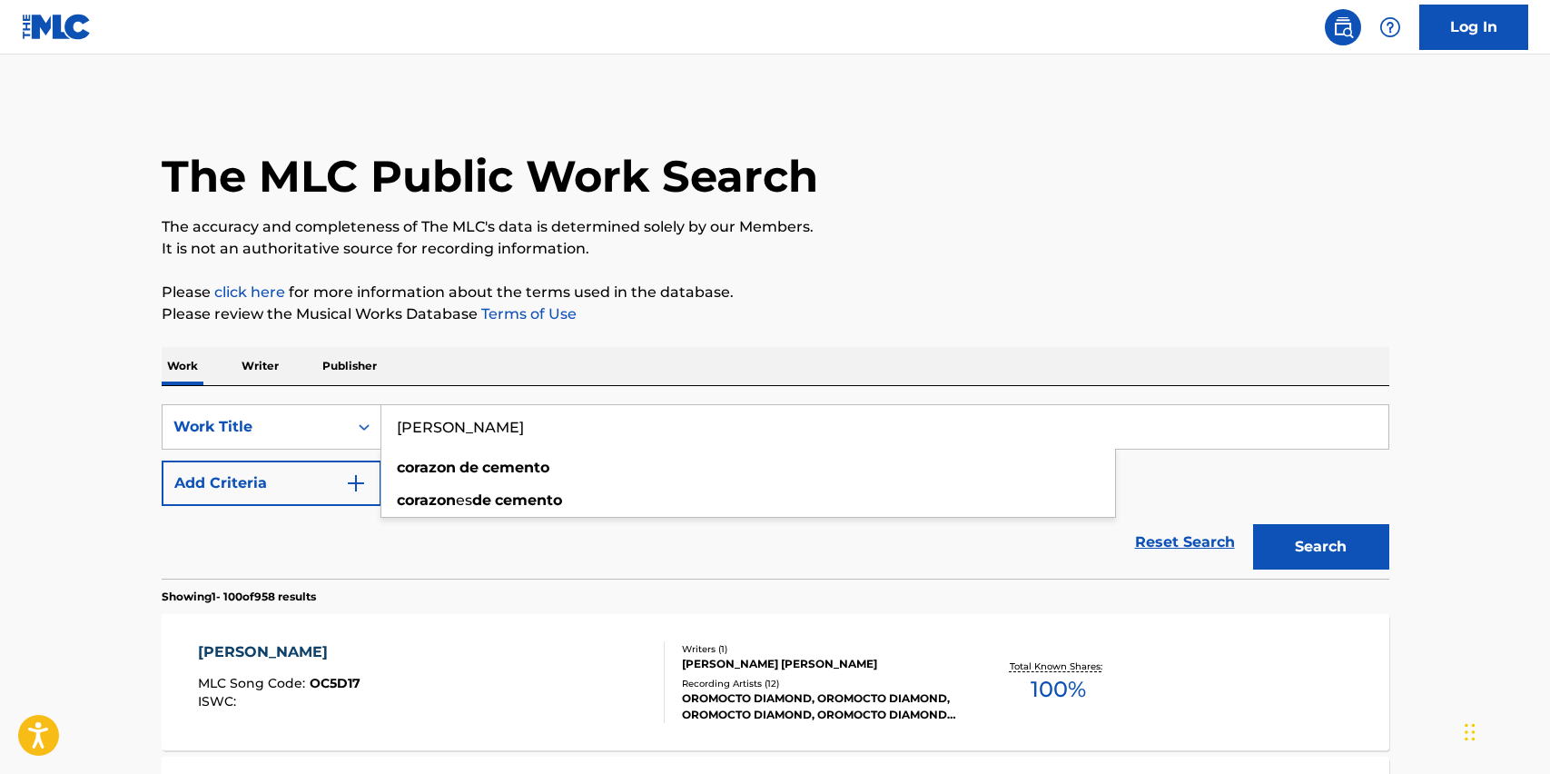
type input "Corazon de cemento"
click at [1321, 547] on button "Search" at bounding box center [1321, 546] width 136 height 45
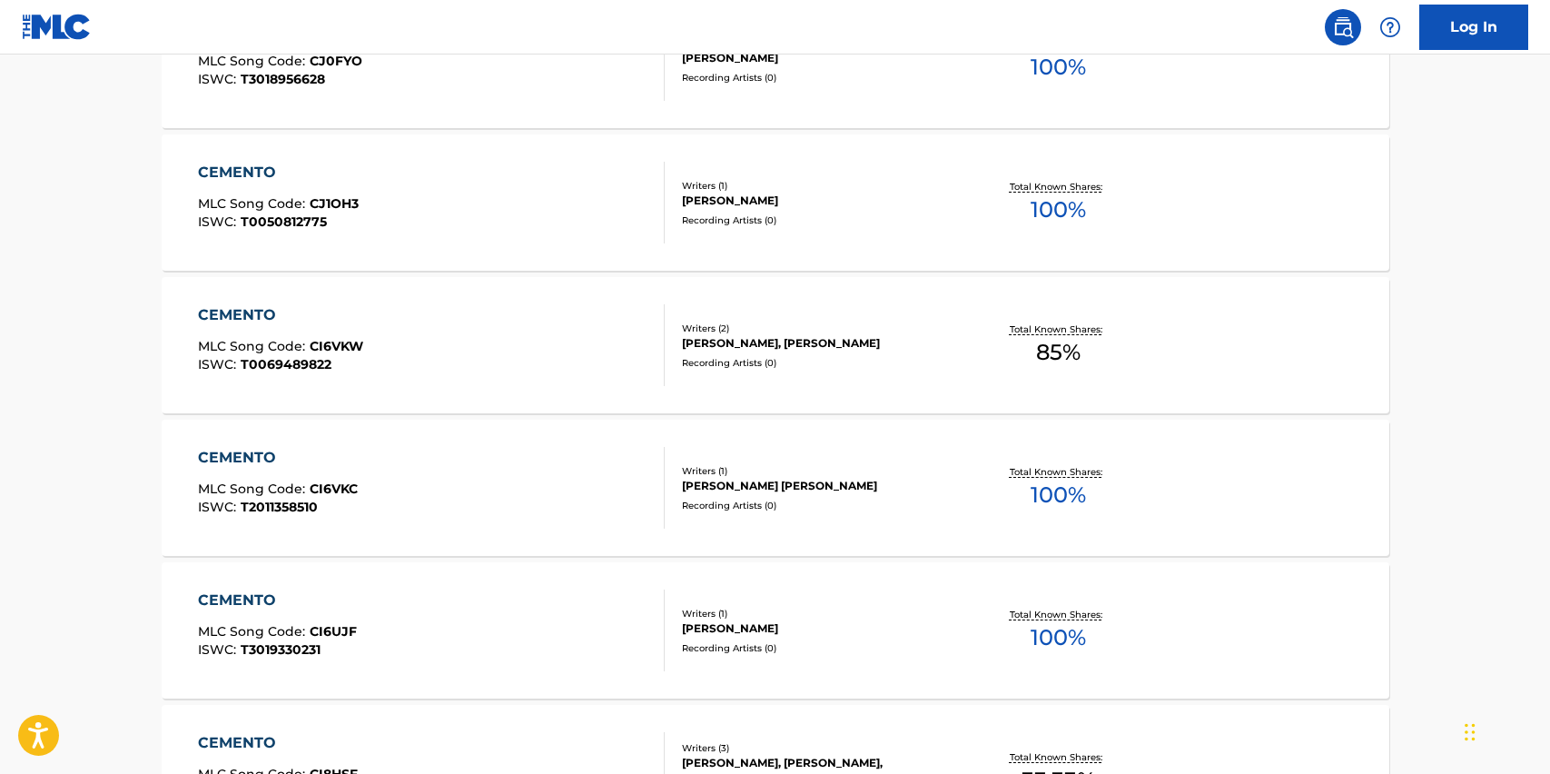
scroll to position [12660, 0]
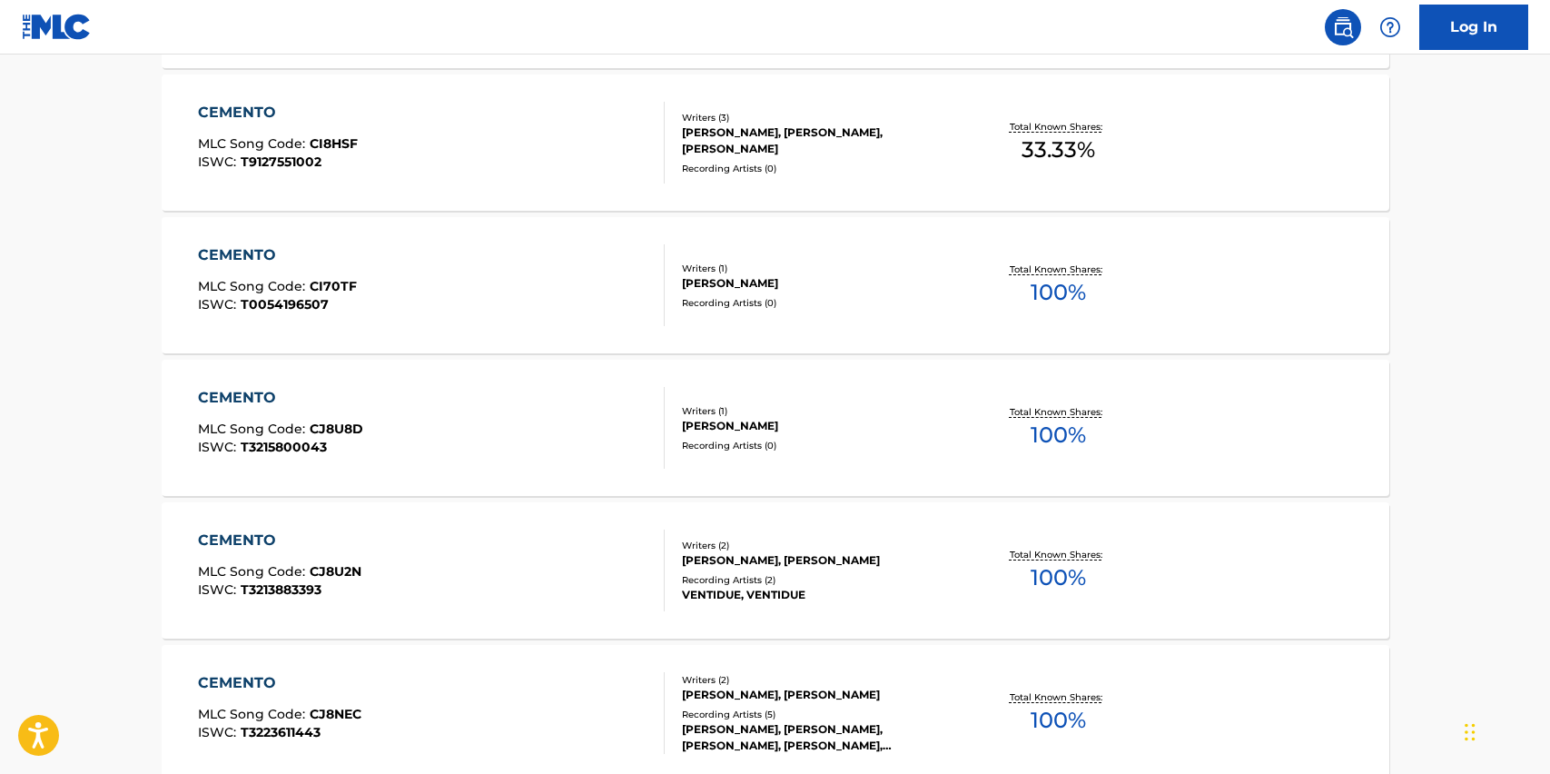
drag, startPoint x: 543, startPoint y: 352, endPoint x: 540, endPoint y: 373, distance: 21.1
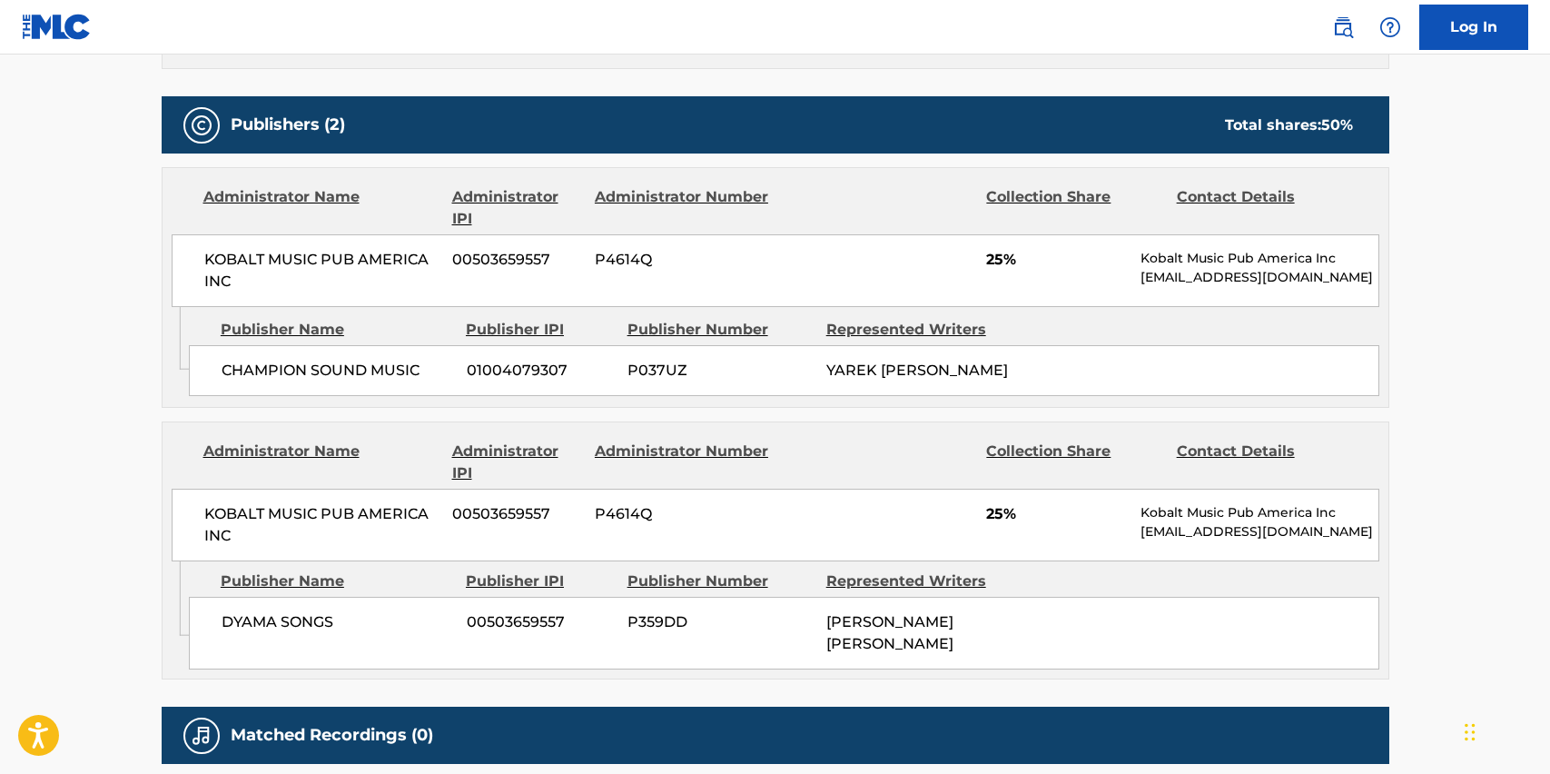
scroll to position [941, 0]
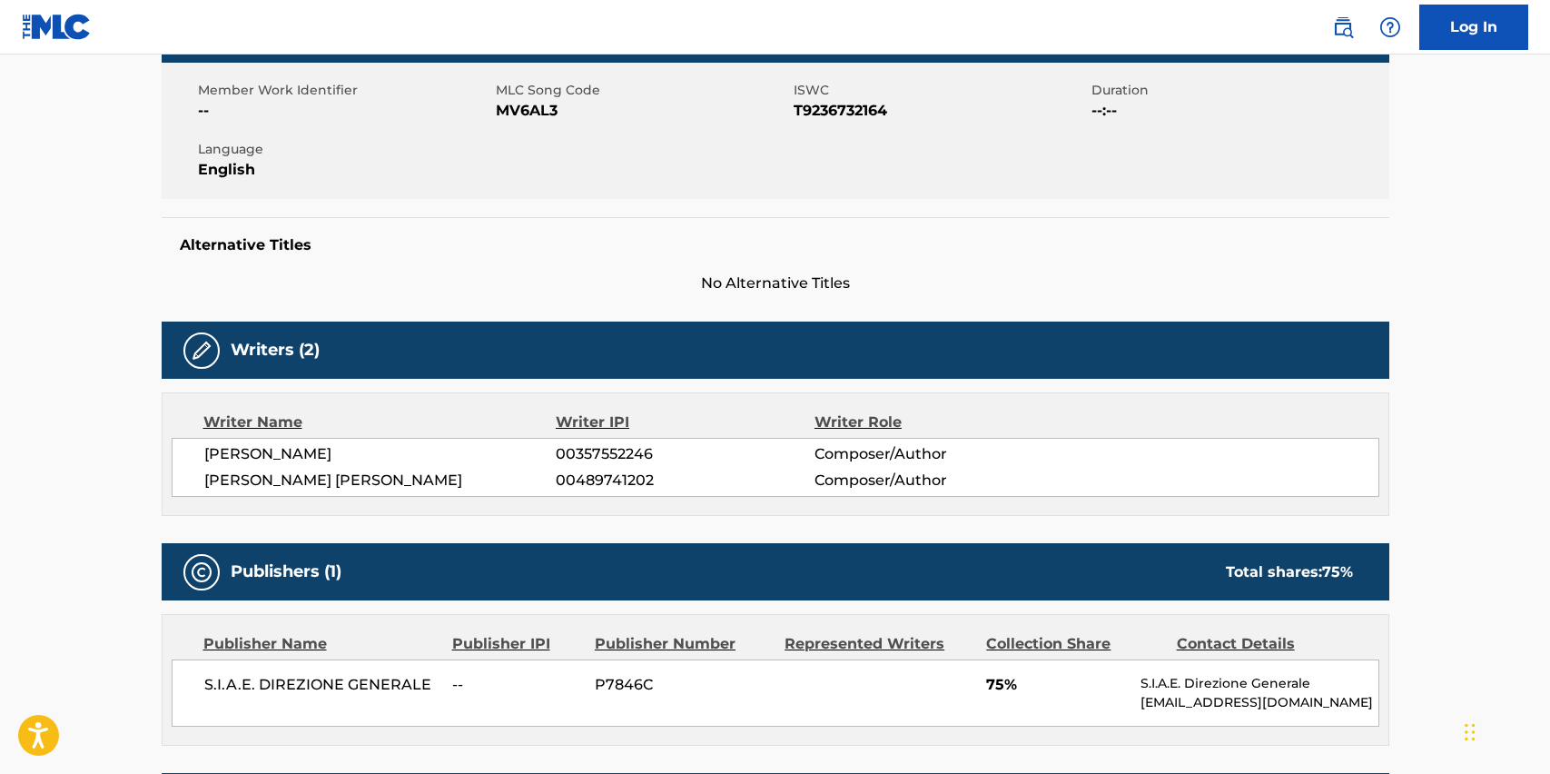
scroll to position [490, 0]
